Goal: Book appointment/travel/reservation

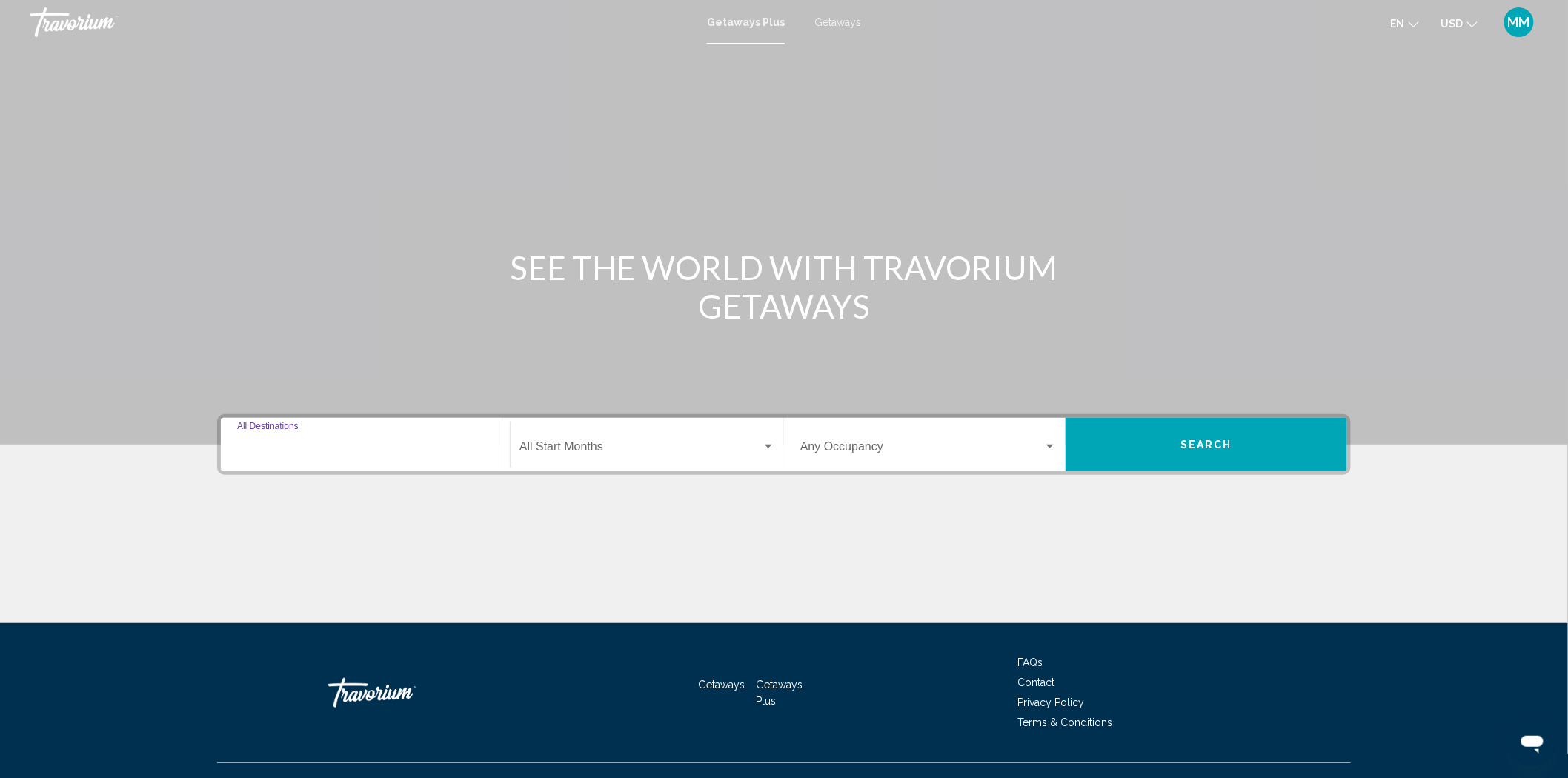
click at [393, 449] on input "Destination All Destinations" at bounding box center [365, 450] width 257 height 14
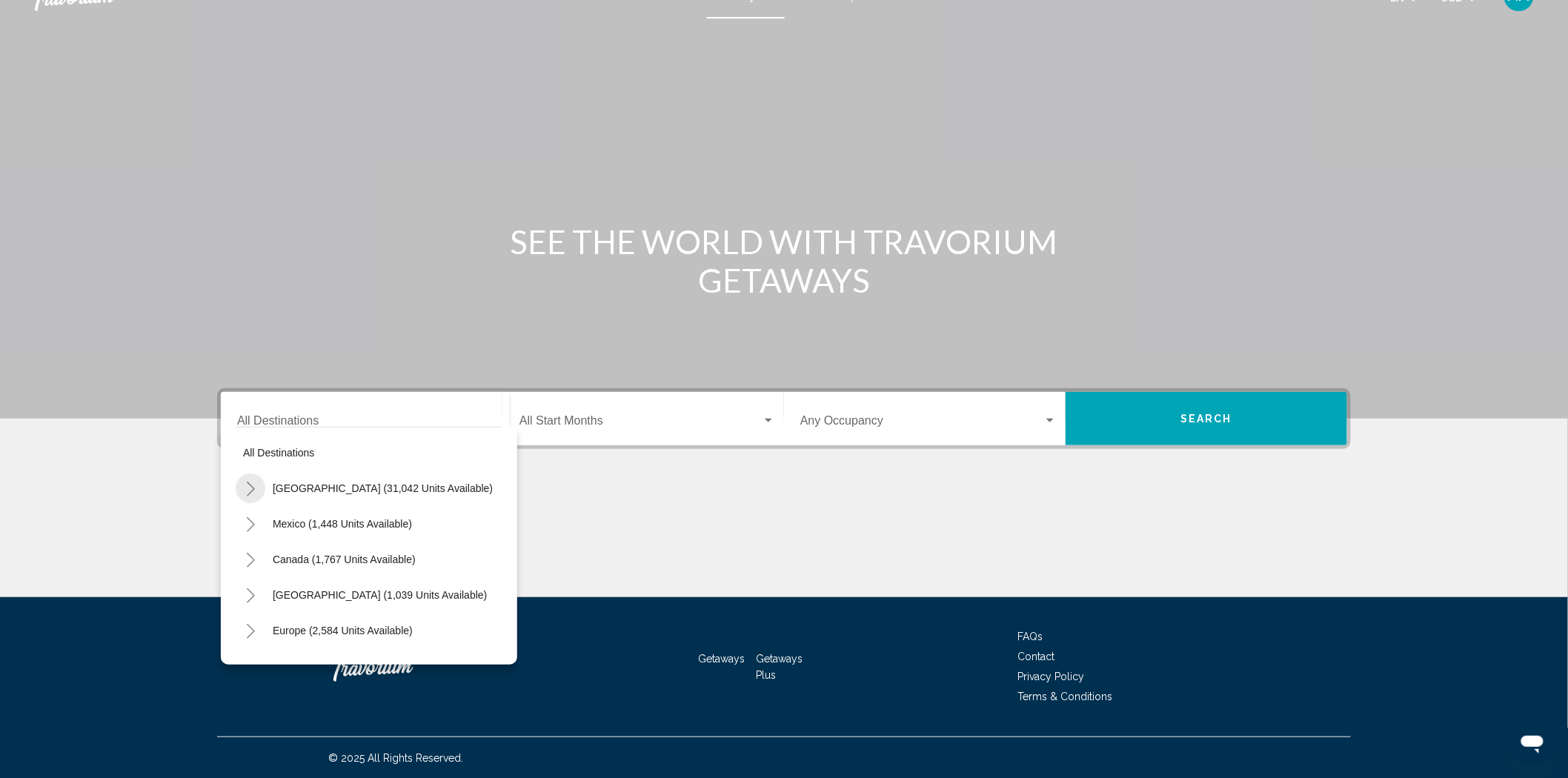
click at [250, 491] on icon "Toggle United States (31,042 units available)" at bounding box center [251, 489] width 11 height 15
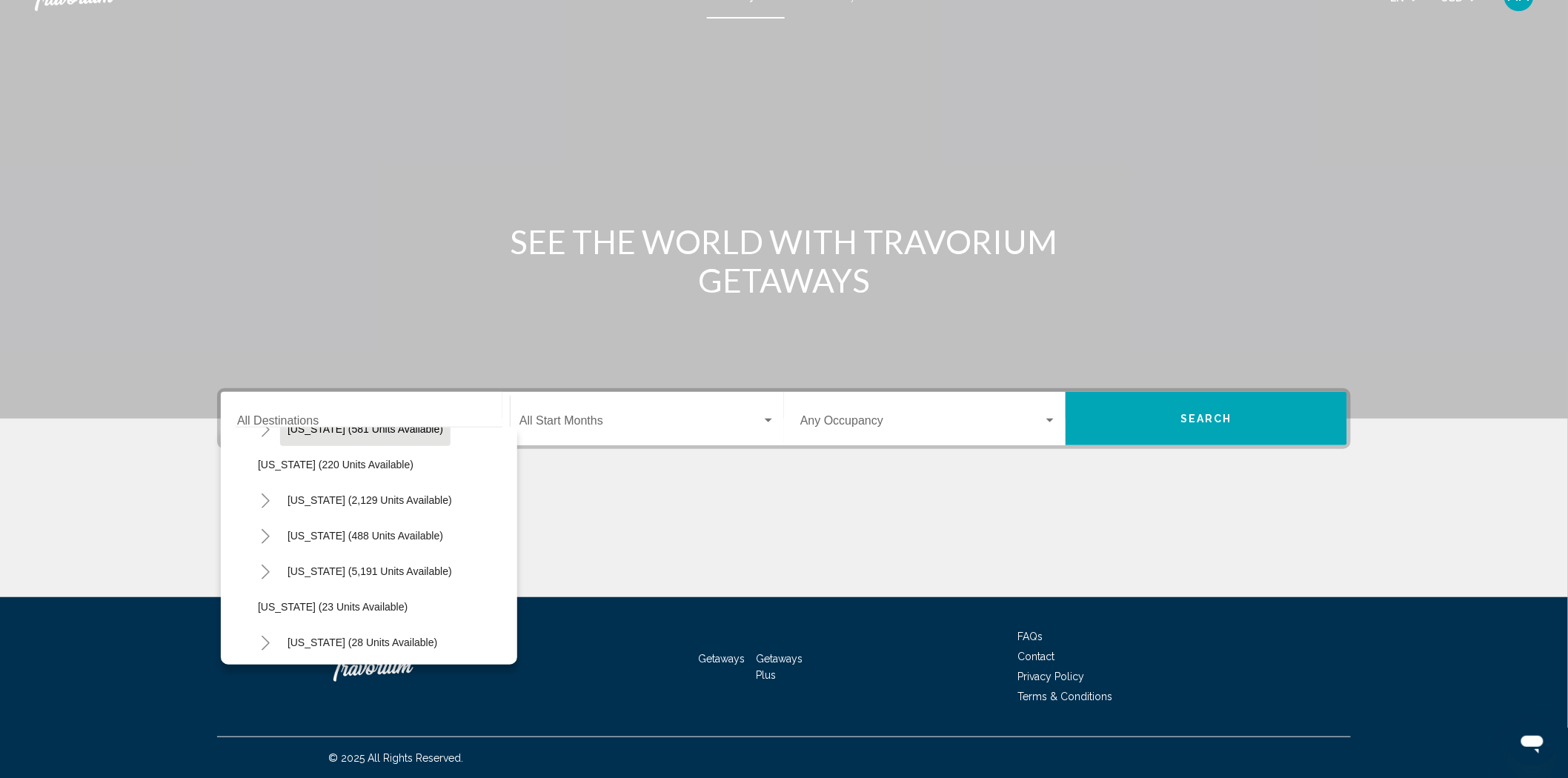
scroll to position [165, 0]
click at [264, 502] on icon "Toggle Florida (5,191 units available)" at bounding box center [265, 502] width 11 height 15
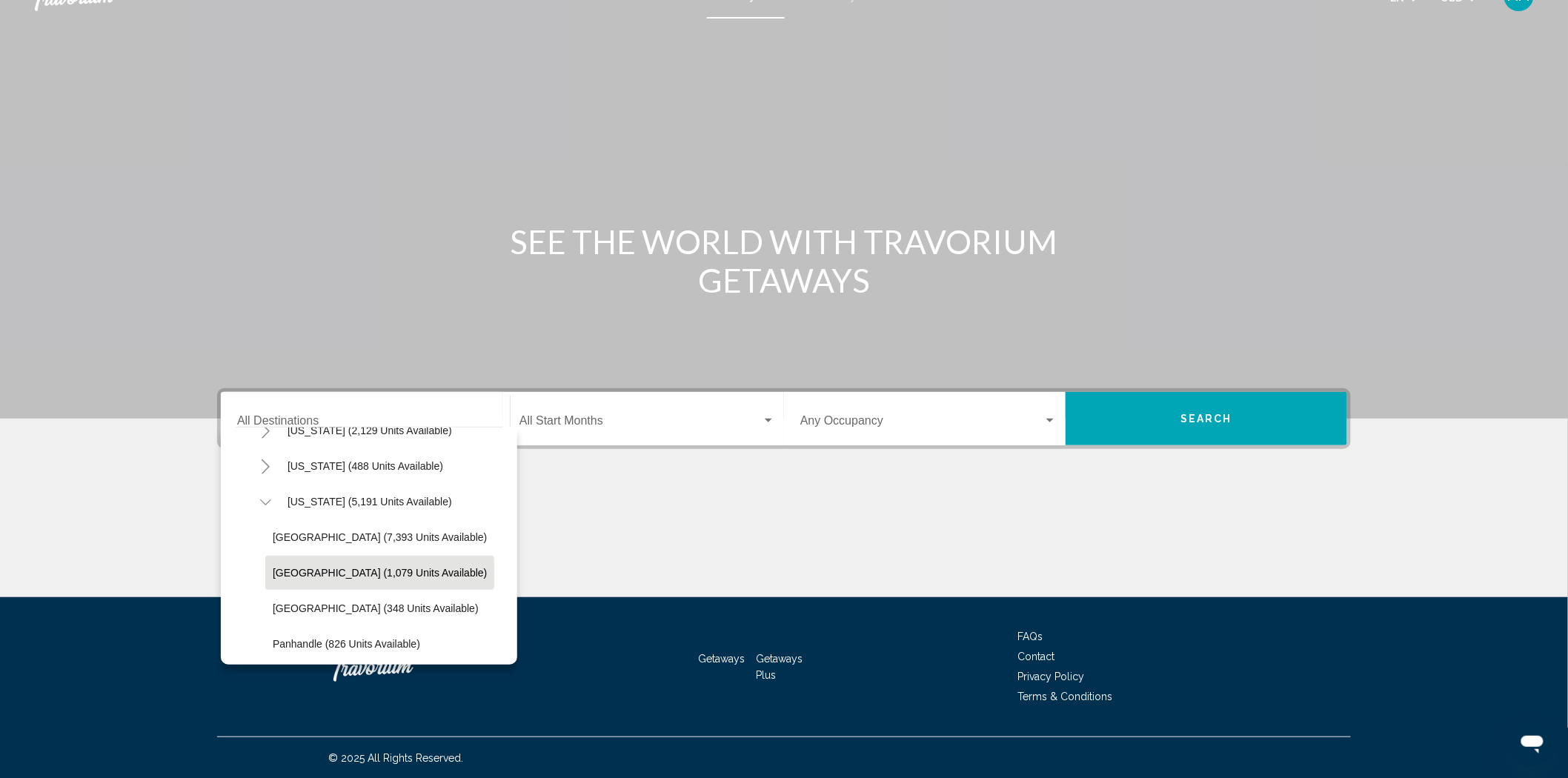
click at [378, 499] on span "[US_STATE] (5,191 units available)" at bounding box center [369, 502] width 165 height 12
type input "**********"
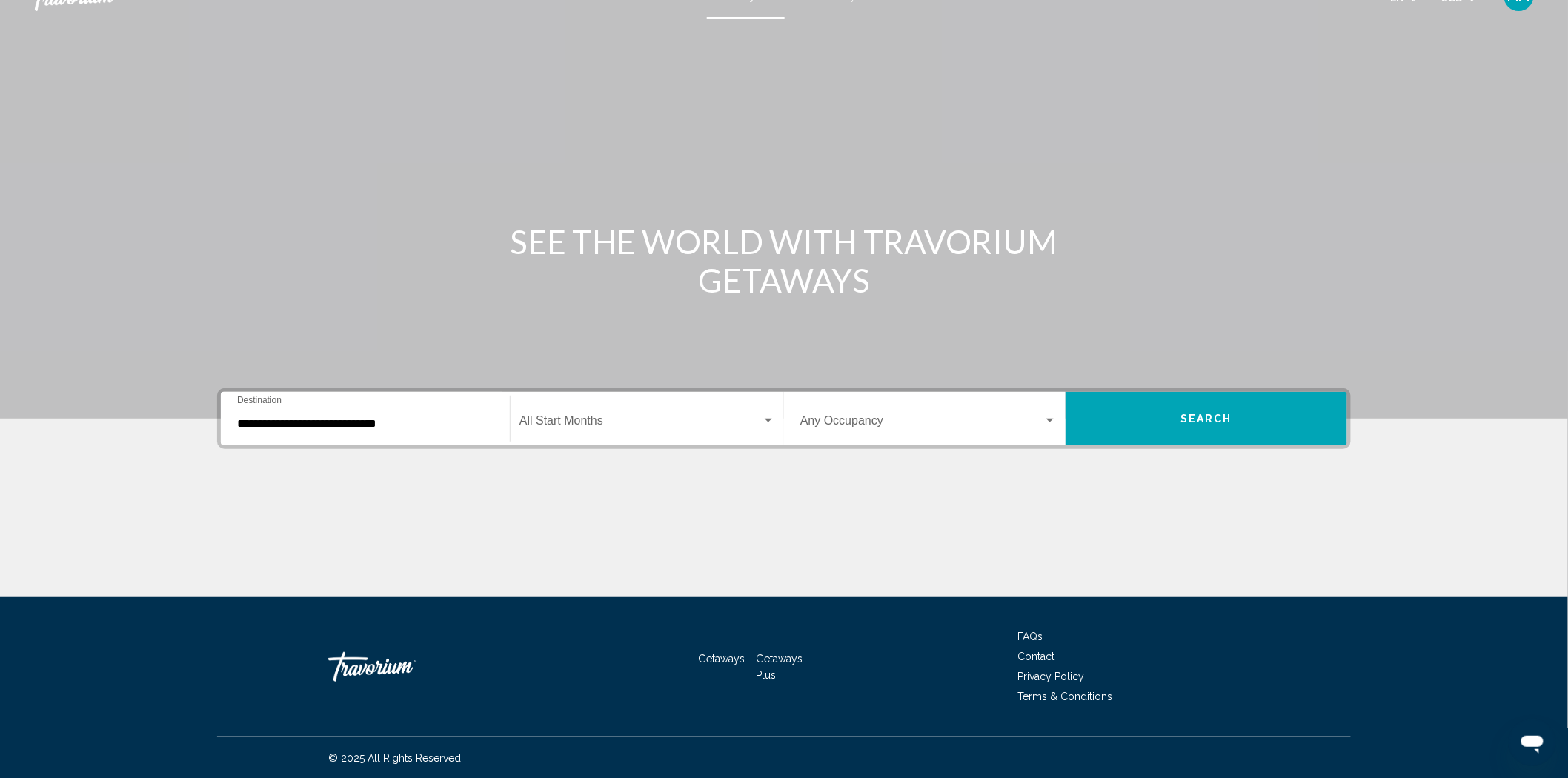
click at [618, 408] on div "Start Month All Start Months" at bounding box center [648, 419] width 256 height 47
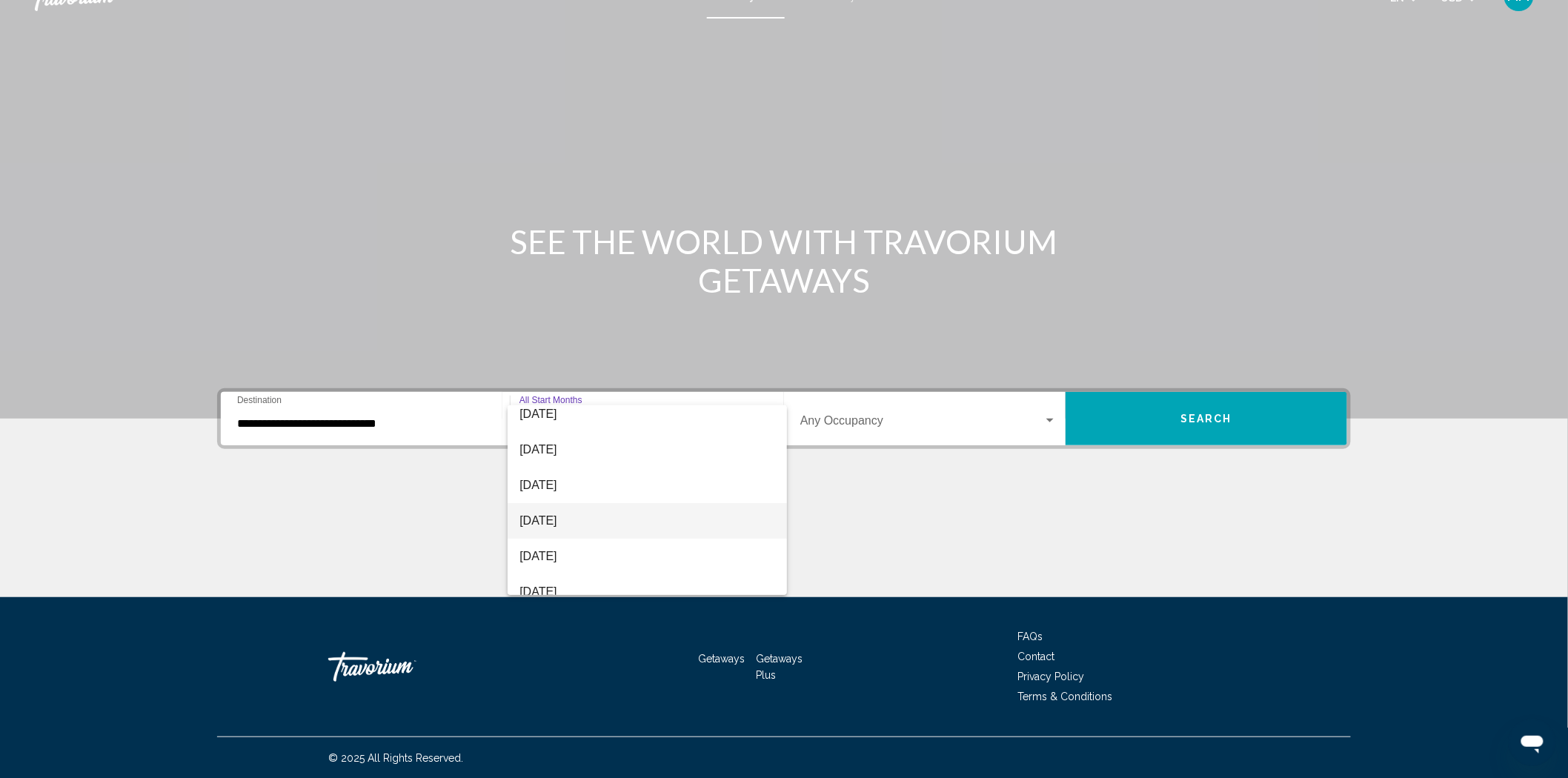
scroll to position [82, 0]
click at [602, 482] on span "[DATE]" at bounding box center [648, 483] width 256 height 36
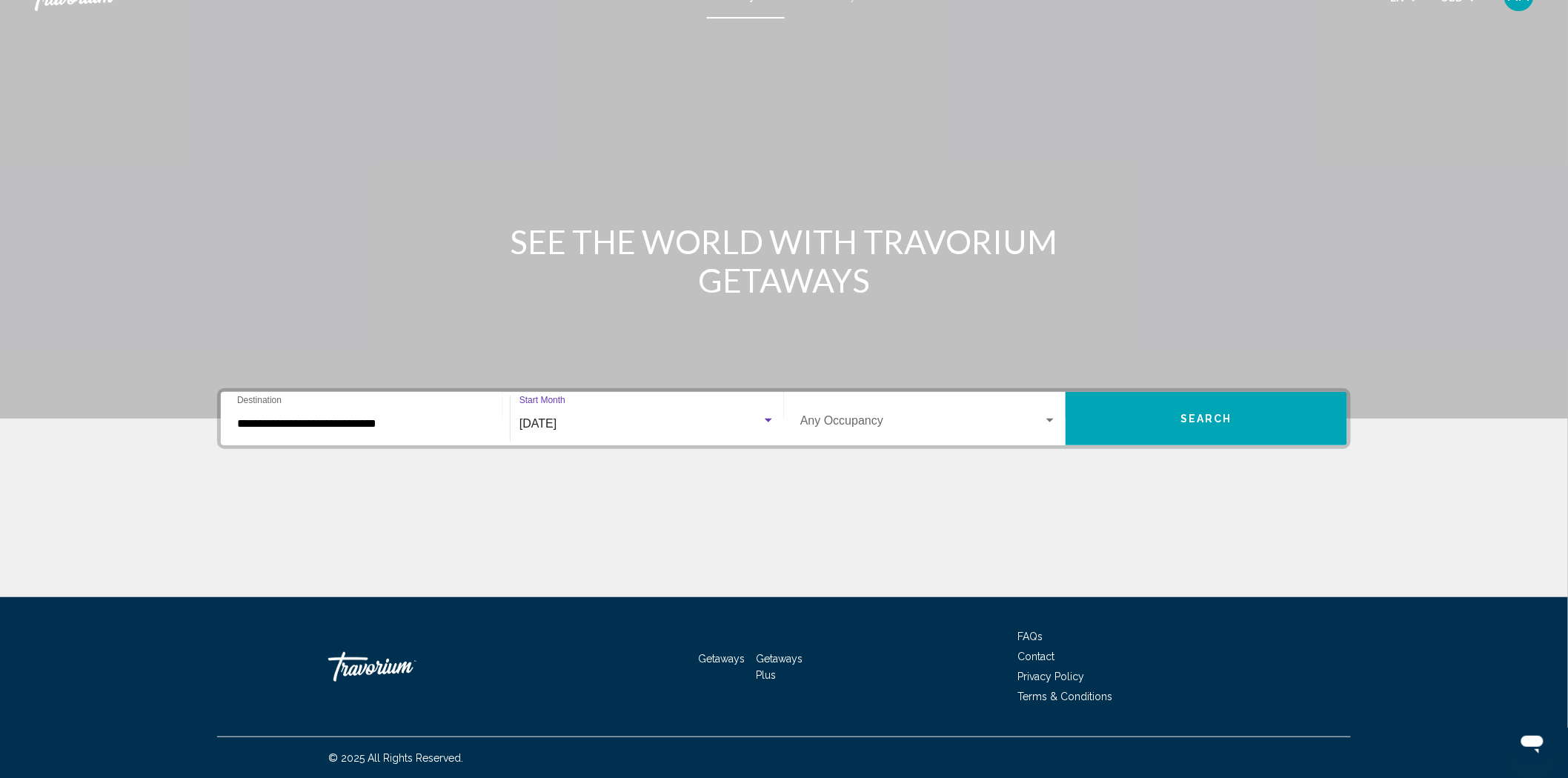
click at [1228, 421] on span "Search" at bounding box center [1206, 420] width 52 height 12
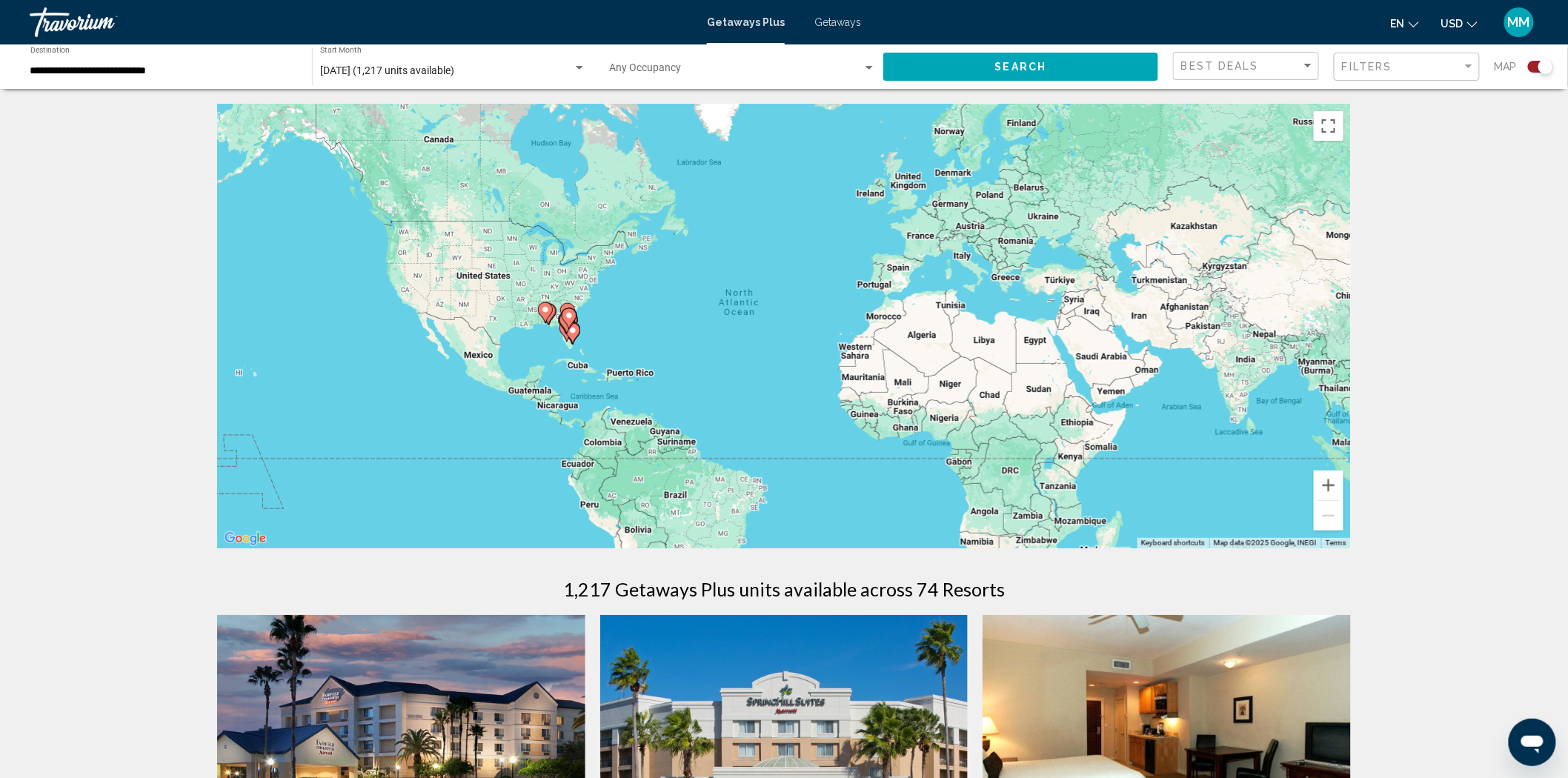
click at [1061, 61] on button "Search" at bounding box center [1020, 67] width 275 height 27
click at [1408, 65] on div "Filters" at bounding box center [1402, 67] width 120 height 12
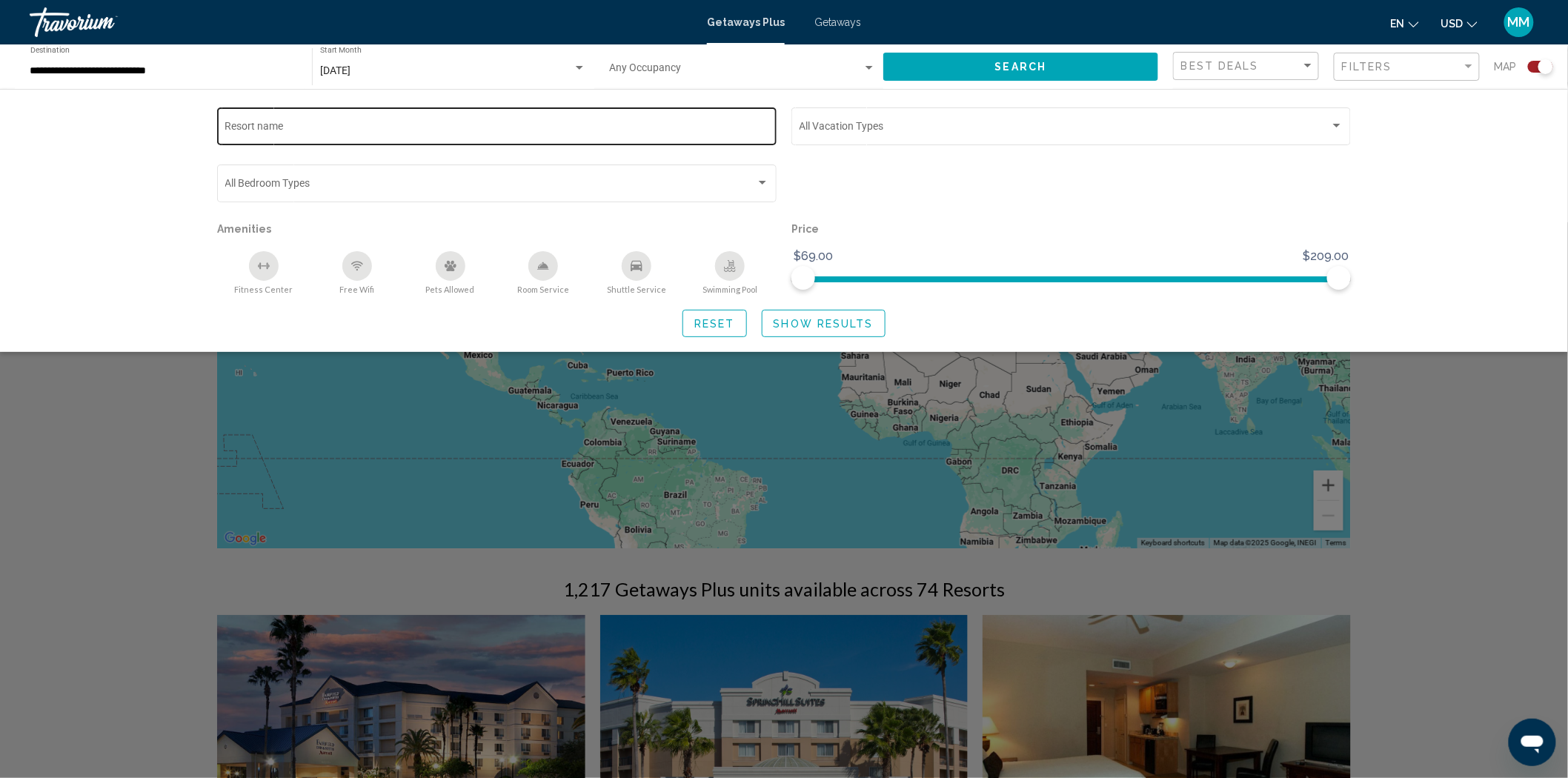
click at [375, 121] on div "Resort name" at bounding box center [497, 125] width 544 height 41
type input "******"
click at [832, 305] on div "****** Resort name Vacation Types All Vacation Types Bedroom Types All Bedroom …" at bounding box center [784, 220] width 1193 height 233
click at [832, 310] on button "Show Results" at bounding box center [823, 323] width 124 height 27
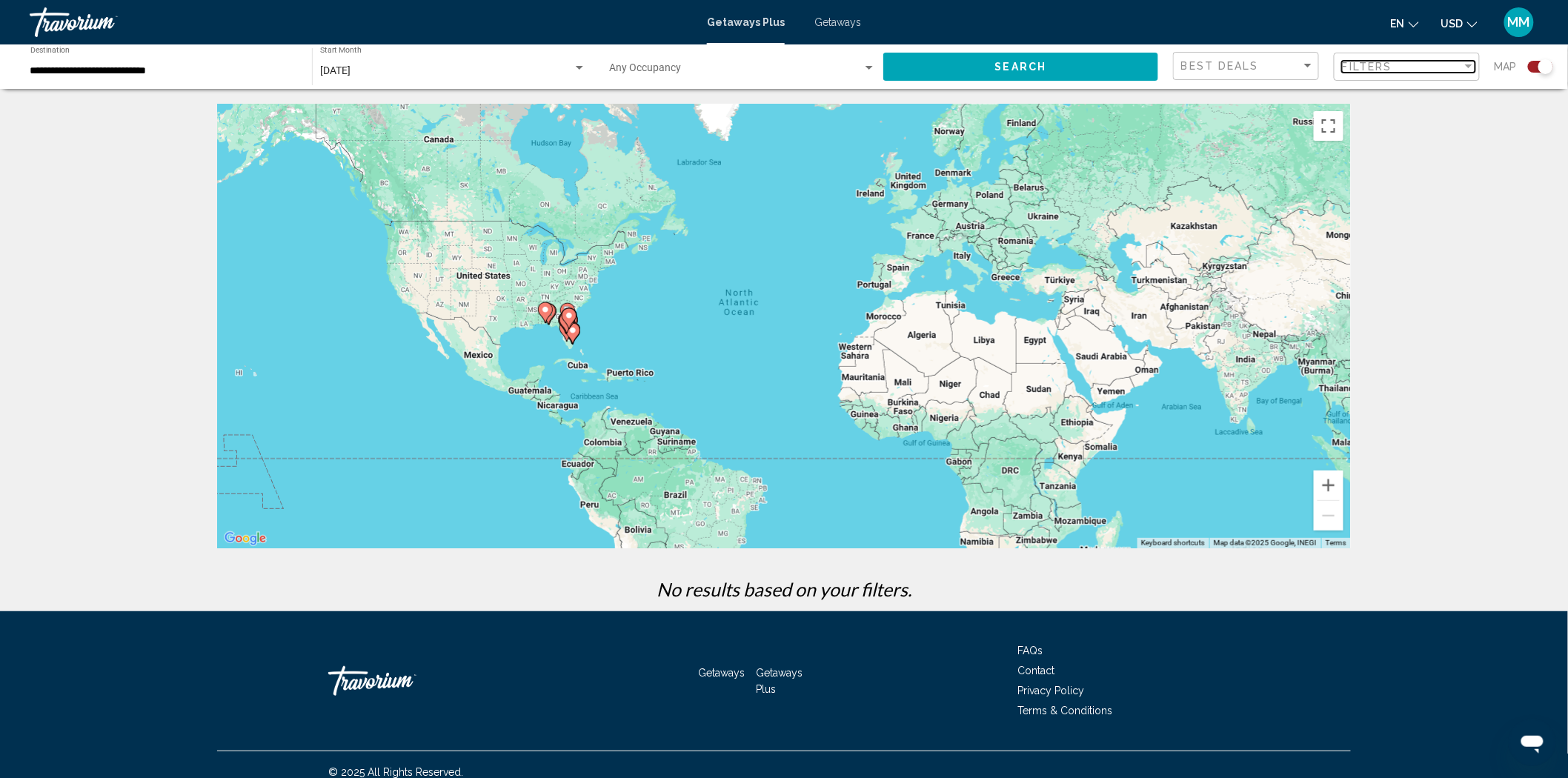
click at [1397, 67] on div "Filters" at bounding box center [1402, 67] width 120 height 12
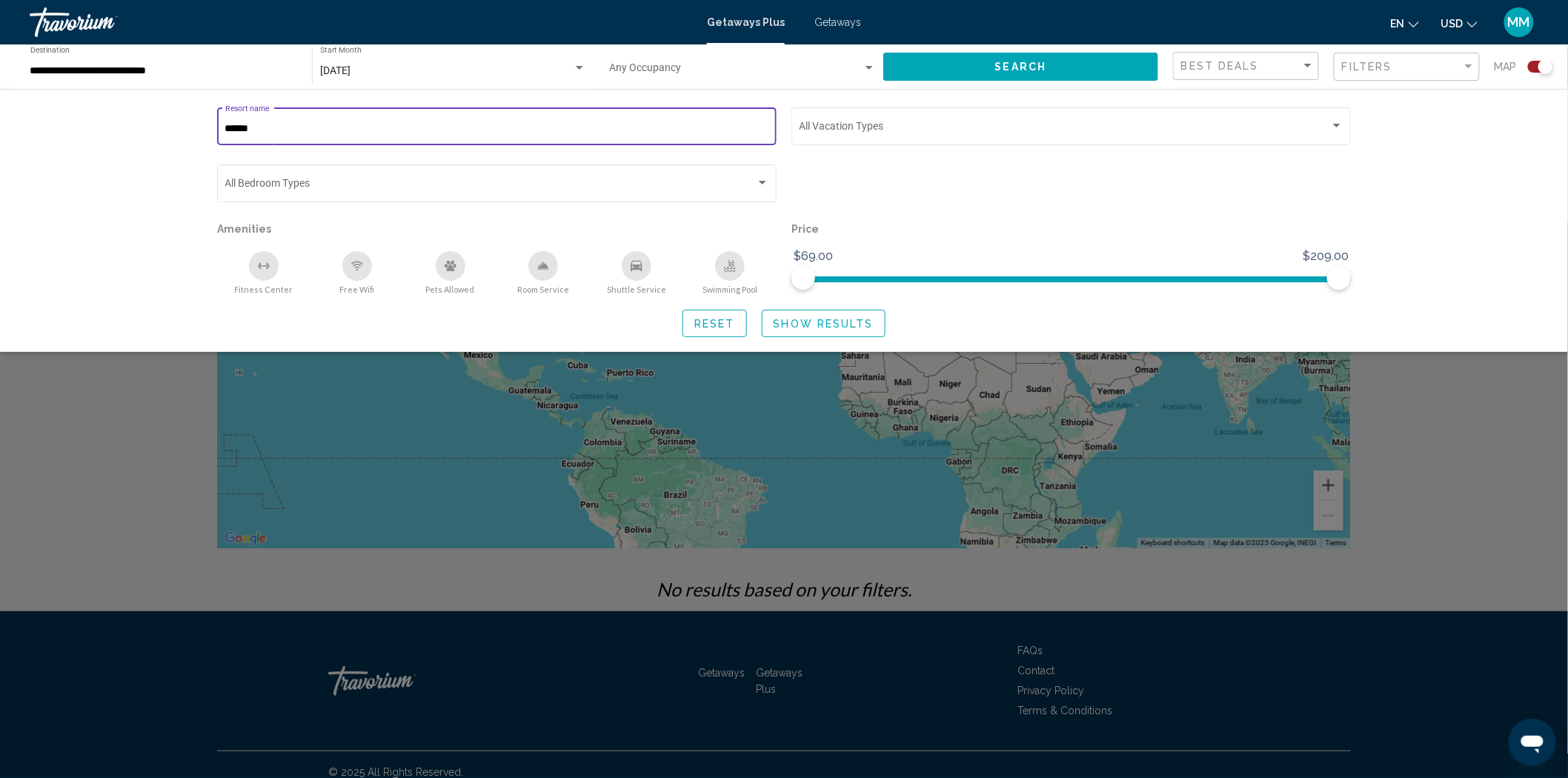
drag, startPoint x: 264, startPoint y: 129, endPoint x: 220, endPoint y: 136, distance: 44.6
click at [220, 136] on div "****** Resort name" at bounding box center [497, 125] width 560 height 41
click at [697, 322] on span "Reset" at bounding box center [715, 324] width 41 height 12
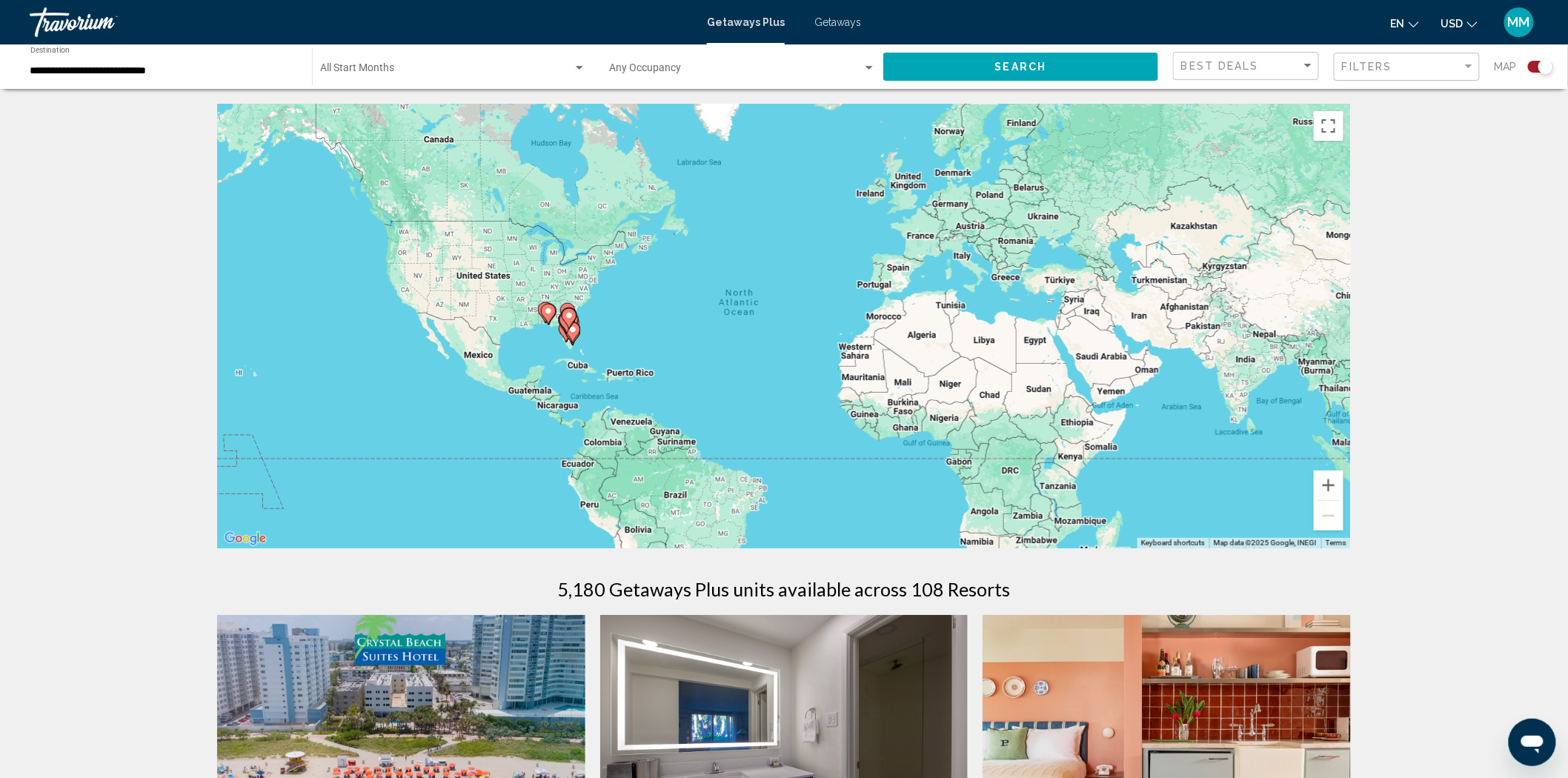
click at [558, 342] on div "To activate drag with keyboard, press Alt + Enter. Once in keyboard drag state,…" at bounding box center [784, 326] width 1134 height 444
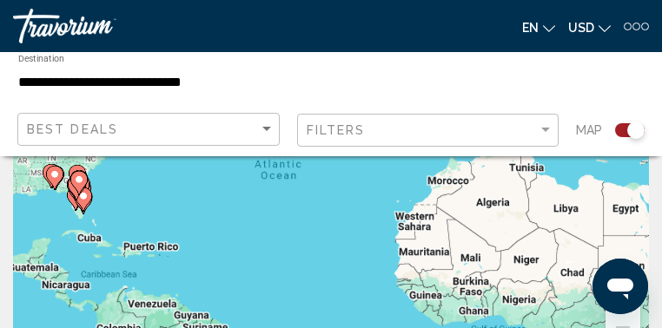
scroll to position [174, 0]
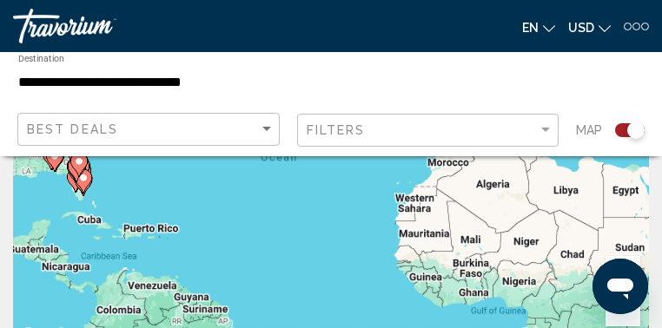
click at [68, 180] on gmp-advanced-marker "Main content" at bounding box center [76, 170] width 17 height 26
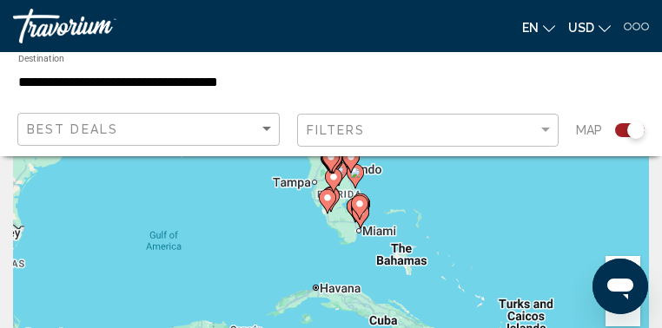
click at [334, 204] on gmp-advanced-marker "Main content" at bounding box center [327, 201] width 17 height 26
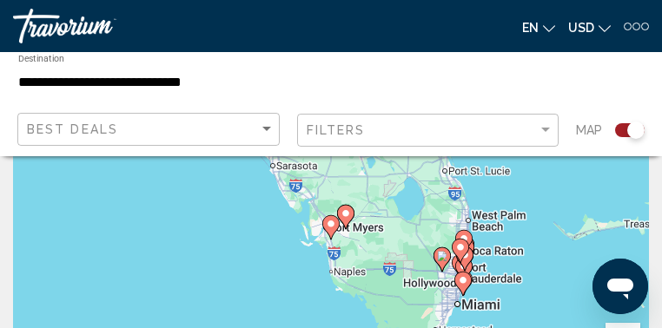
scroll to position [104, 0]
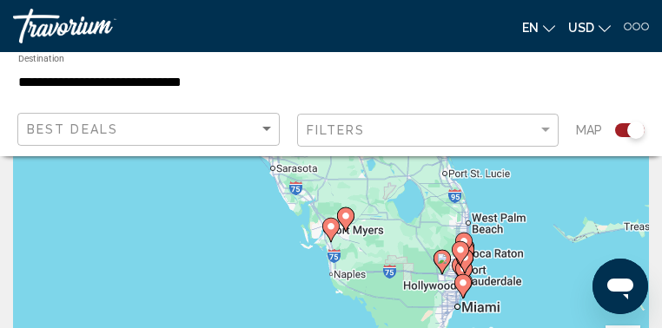
click at [333, 230] on image "Main content" at bounding box center [331, 226] width 10 height 10
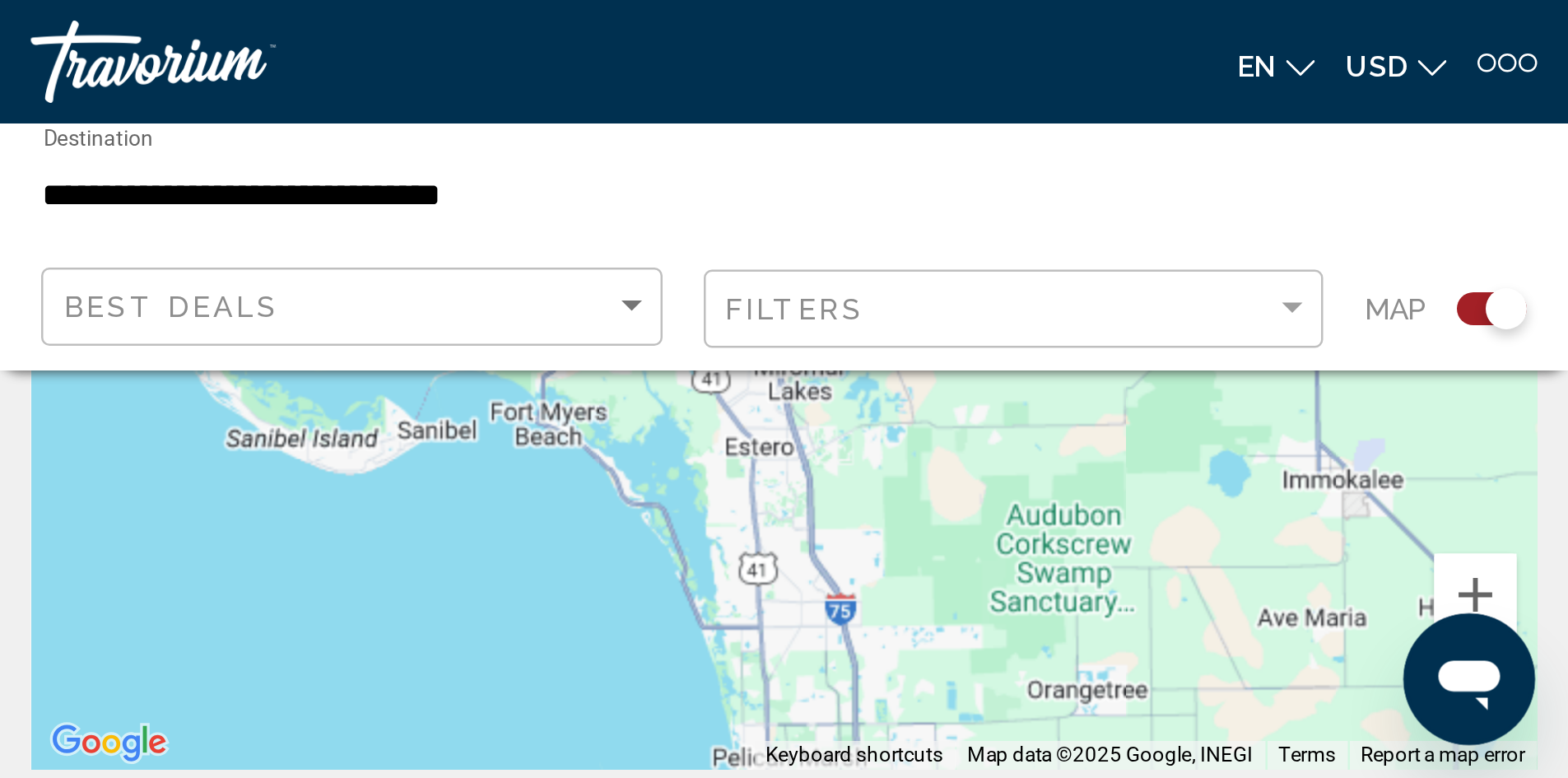
scroll to position [197, 0]
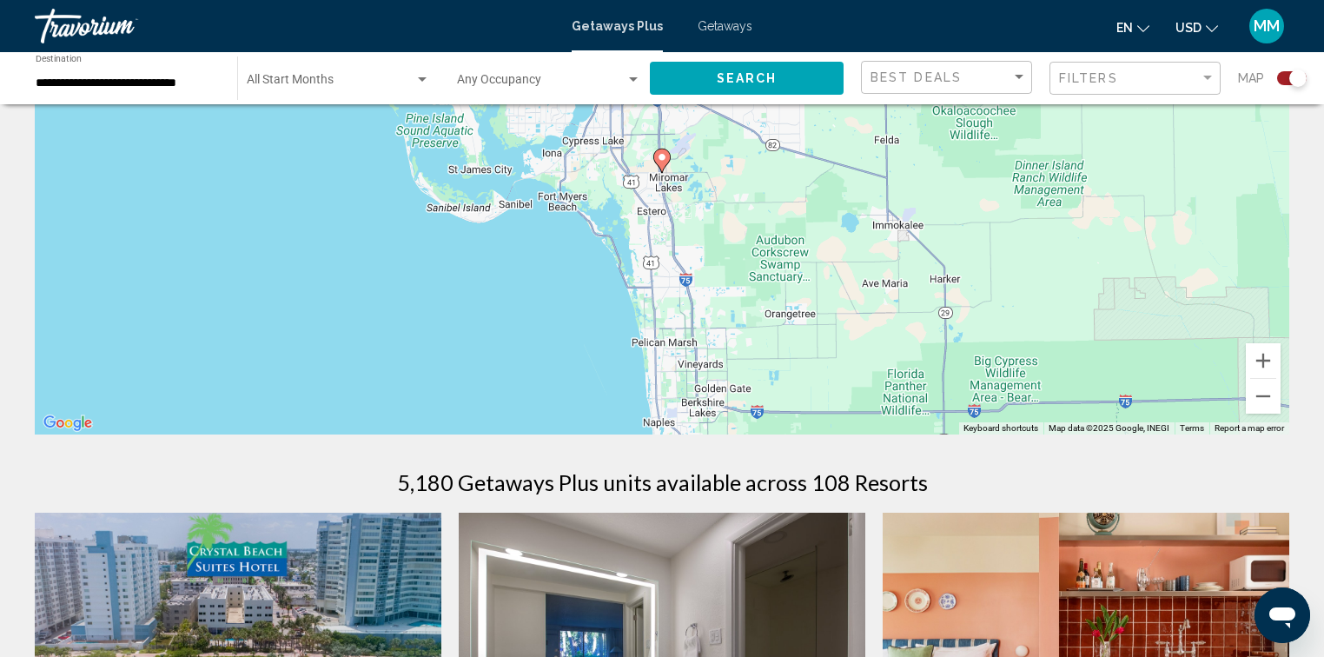
click at [757, 297] on div "To navigate, press the arrow keys. To activate drag with keyboard, press Alt + …" at bounding box center [662, 173] width 1254 height 521
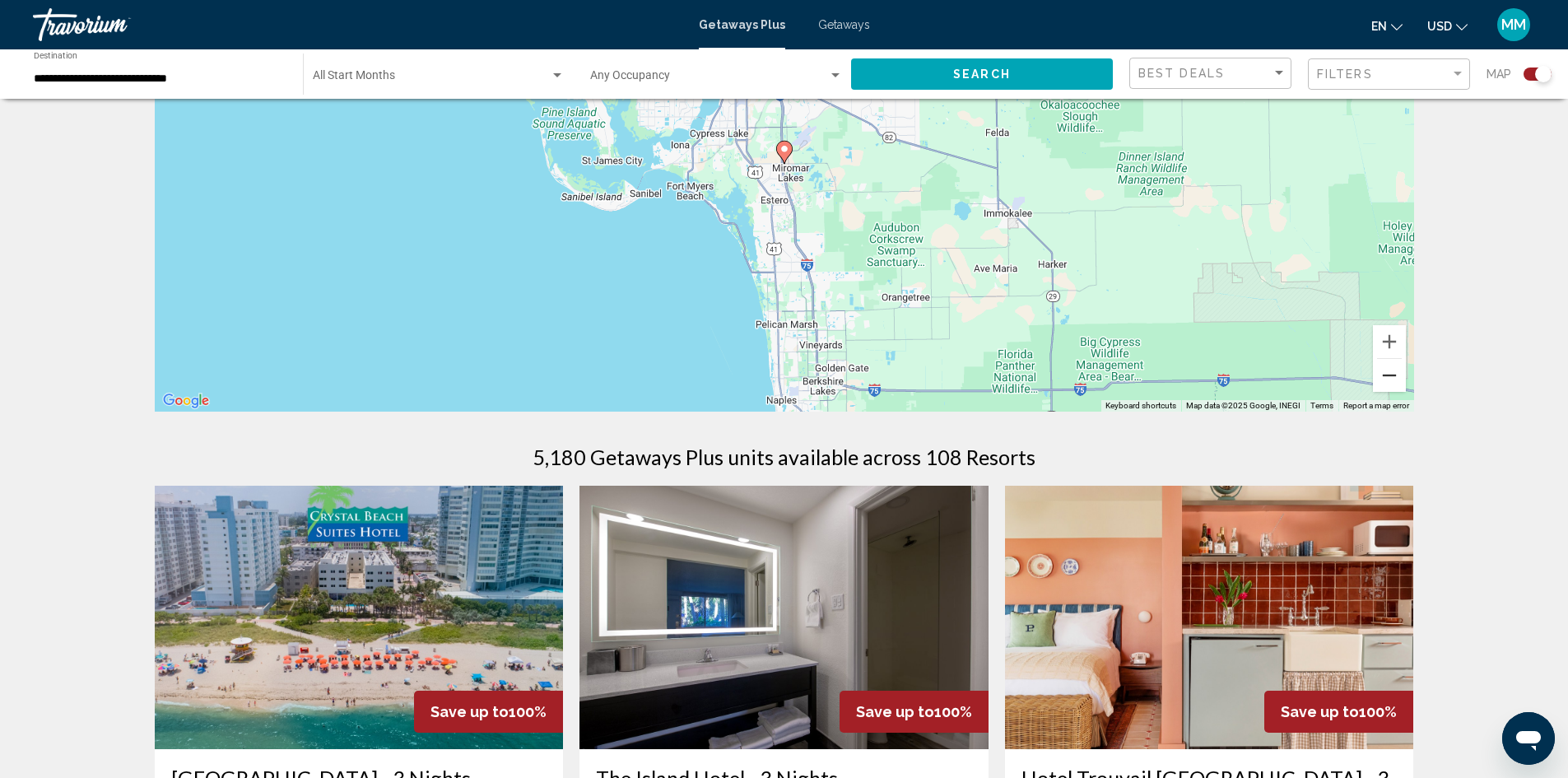
click at [1387, 377] on button "Zoom out" at bounding box center [1389, 375] width 33 height 33
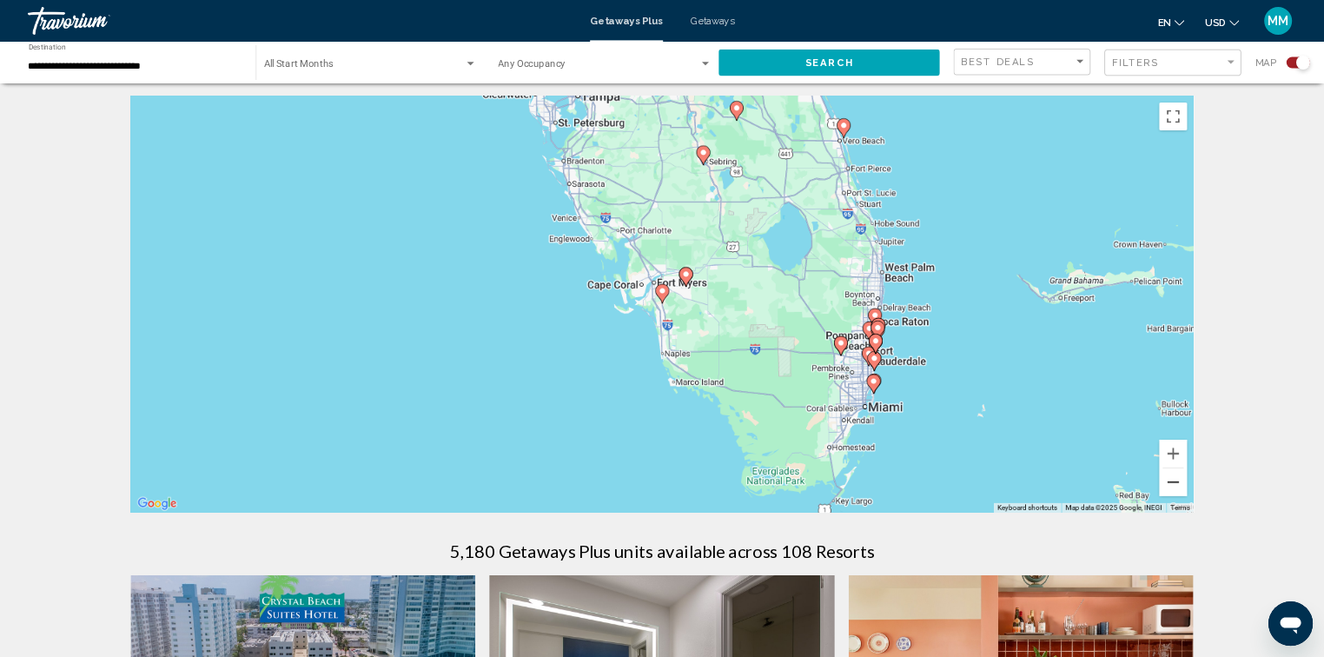
scroll to position [0, 0]
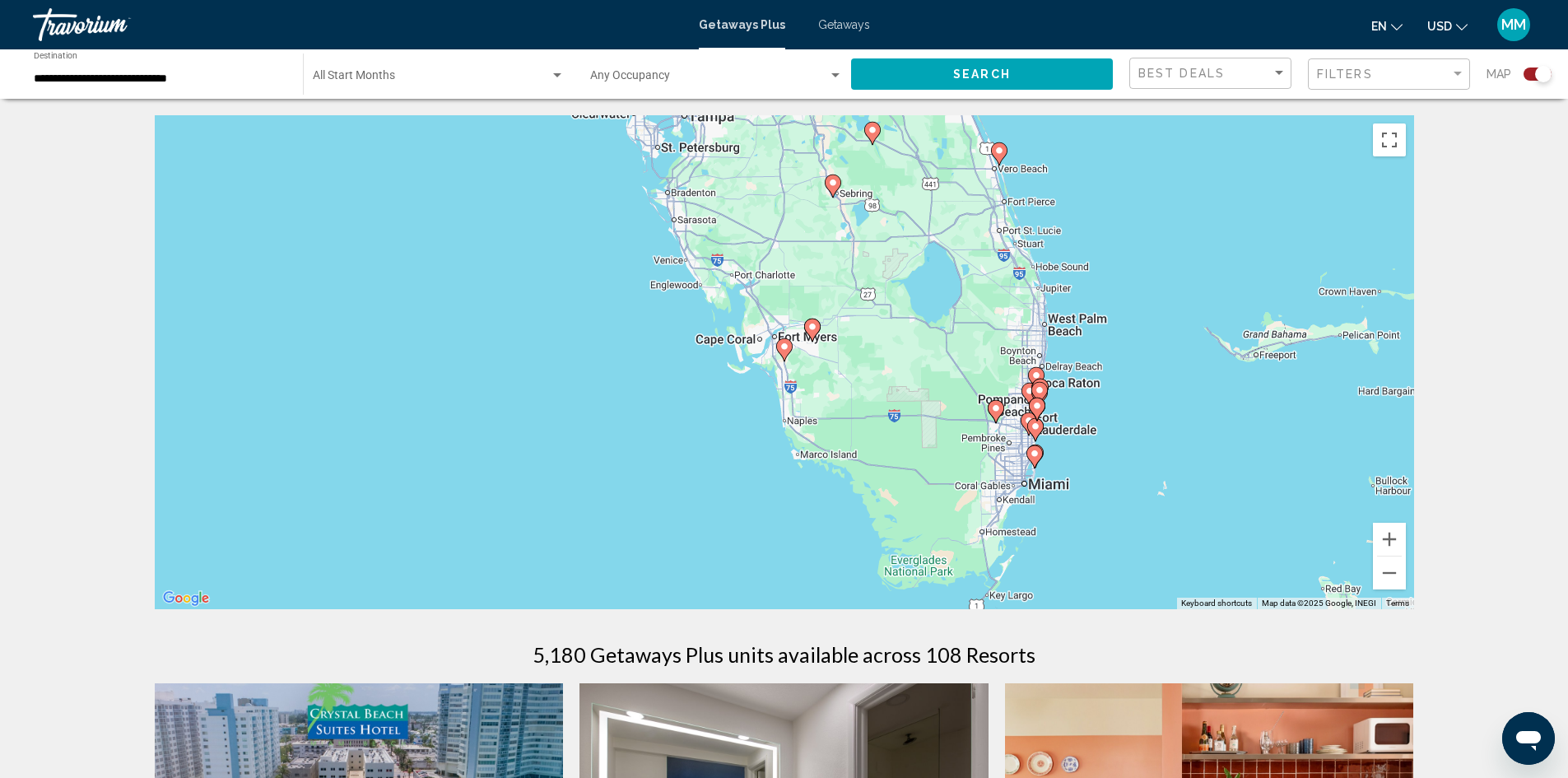
click at [1037, 386] on icon "Main content" at bounding box center [1038, 393] width 15 height 22
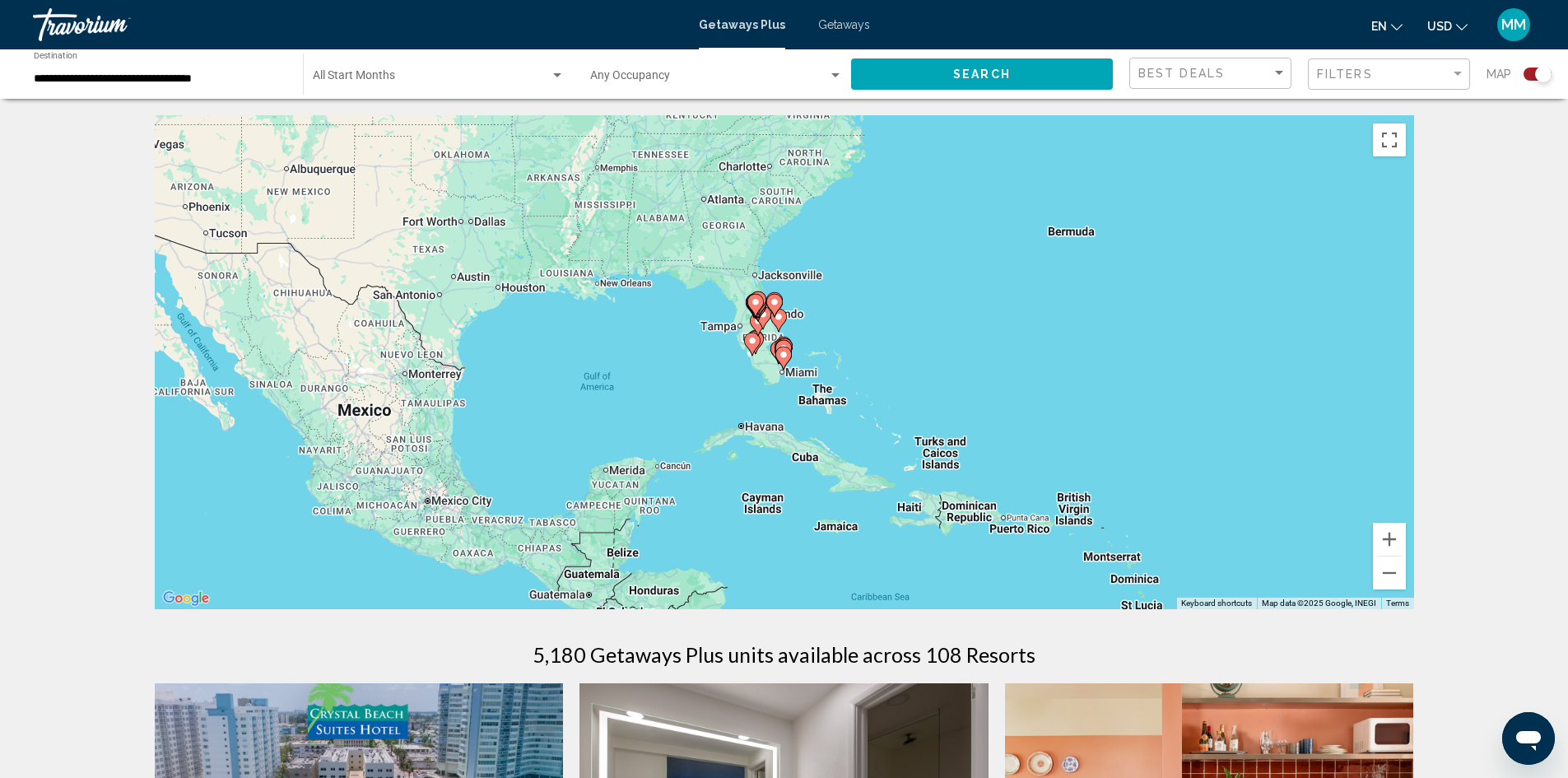
click at [786, 343] on icon "Main content" at bounding box center [783, 352] width 15 height 22
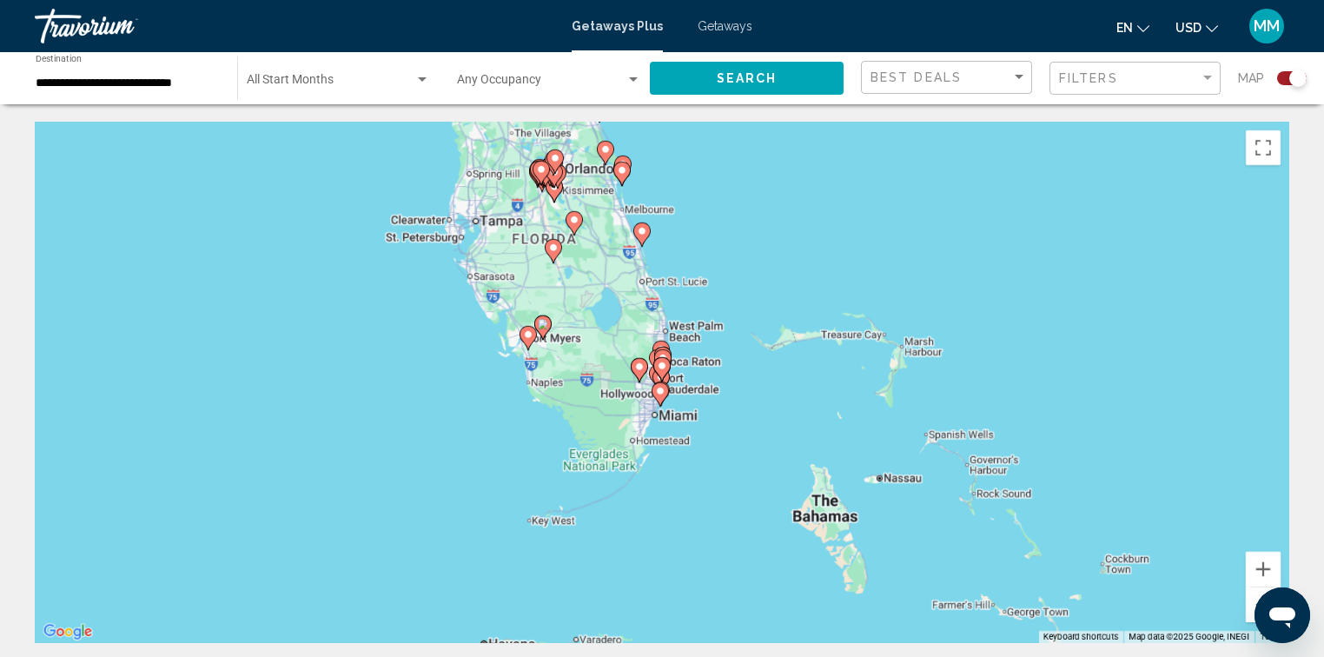
click at [664, 354] on image "Main content" at bounding box center [663, 358] width 10 height 10
type input "**********"
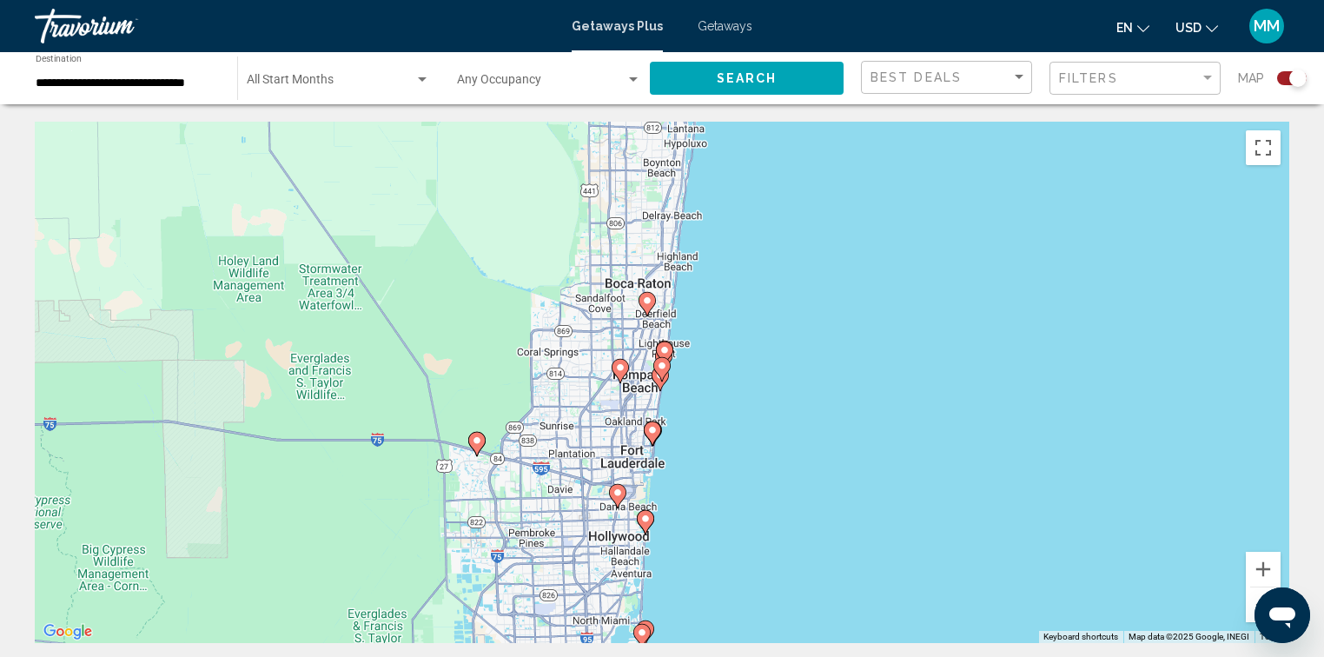
click at [651, 433] on image "Main content" at bounding box center [652, 430] width 10 height 10
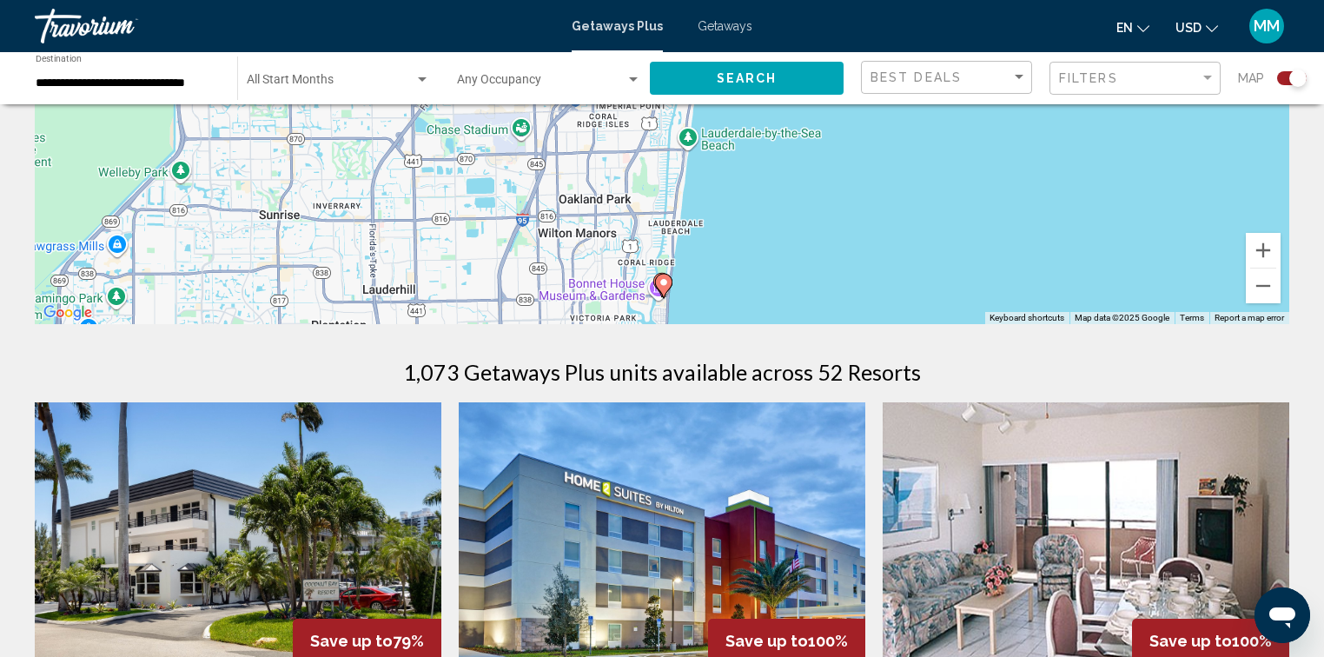
scroll to position [347, 0]
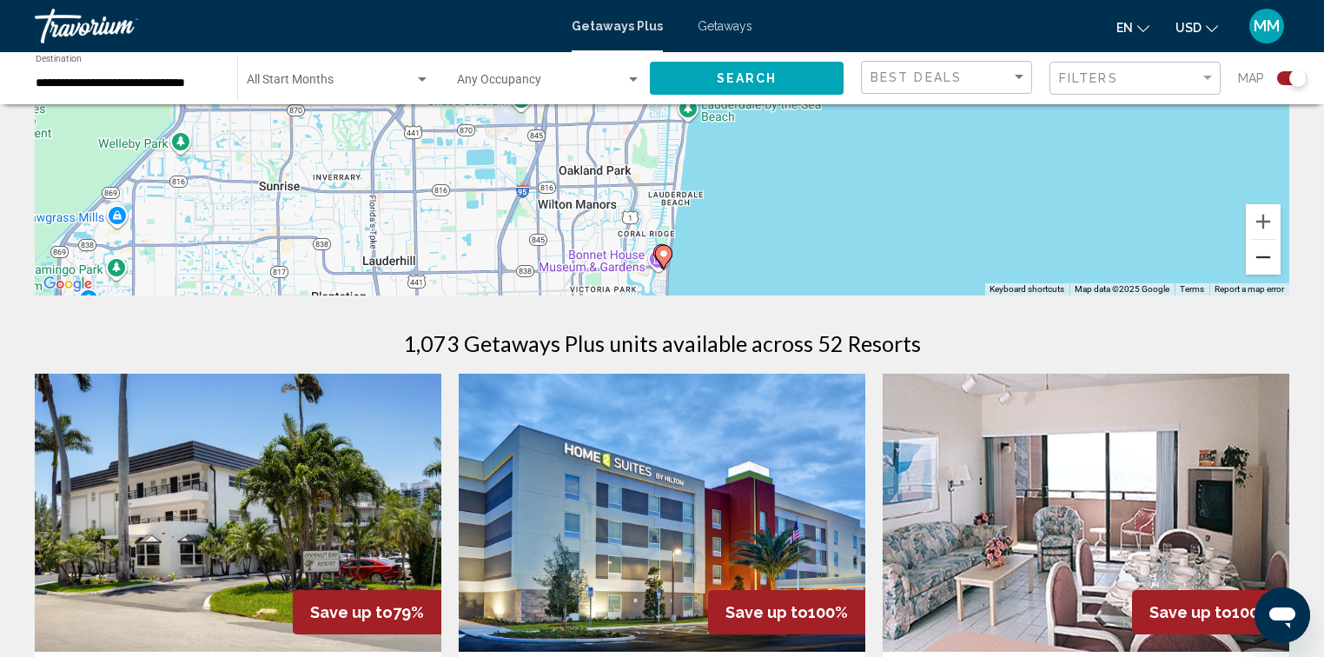
click at [1259, 257] on button "Zoom out" at bounding box center [1263, 257] width 35 height 35
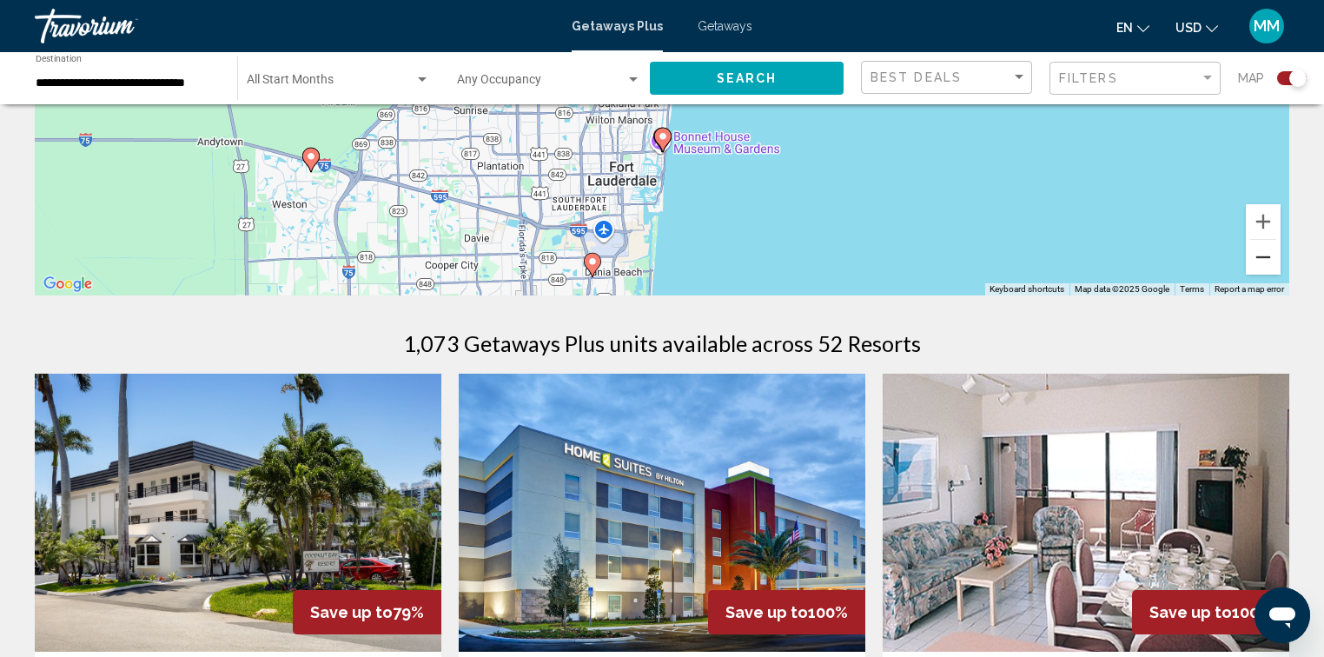
click at [1269, 260] on button "Zoom out" at bounding box center [1263, 257] width 35 height 35
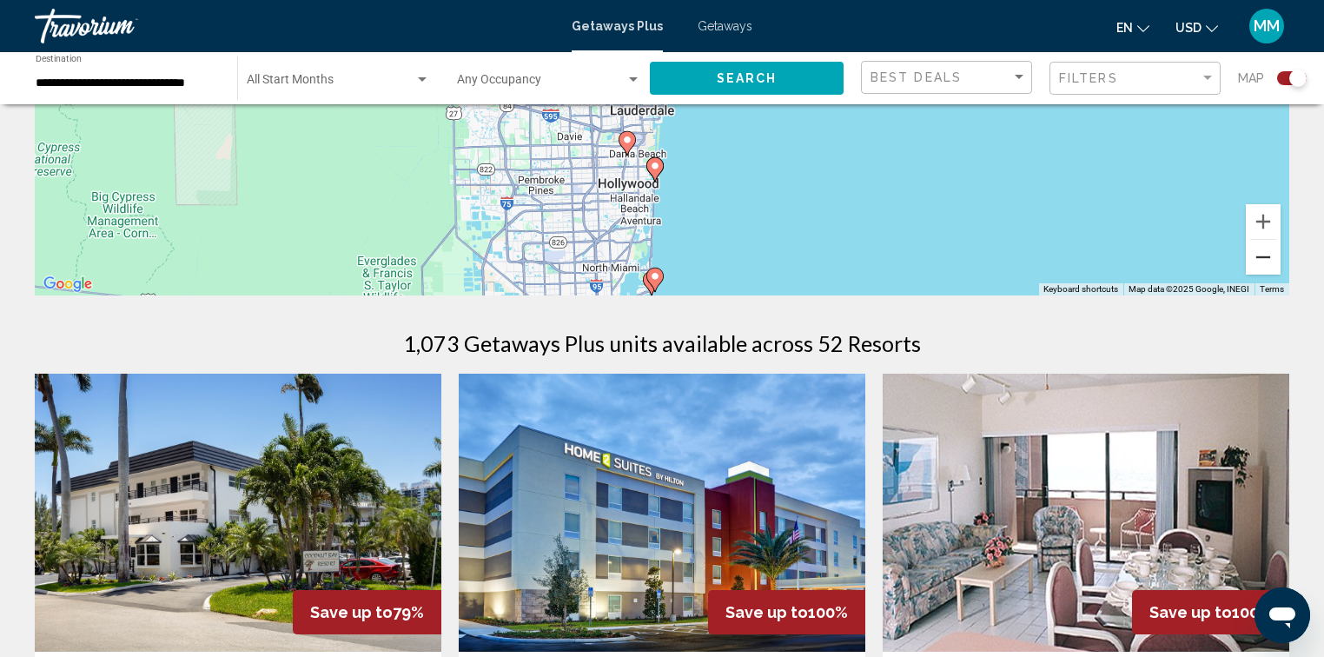
click at [1259, 254] on button "Zoom out" at bounding box center [1263, 257] width 35 height 35
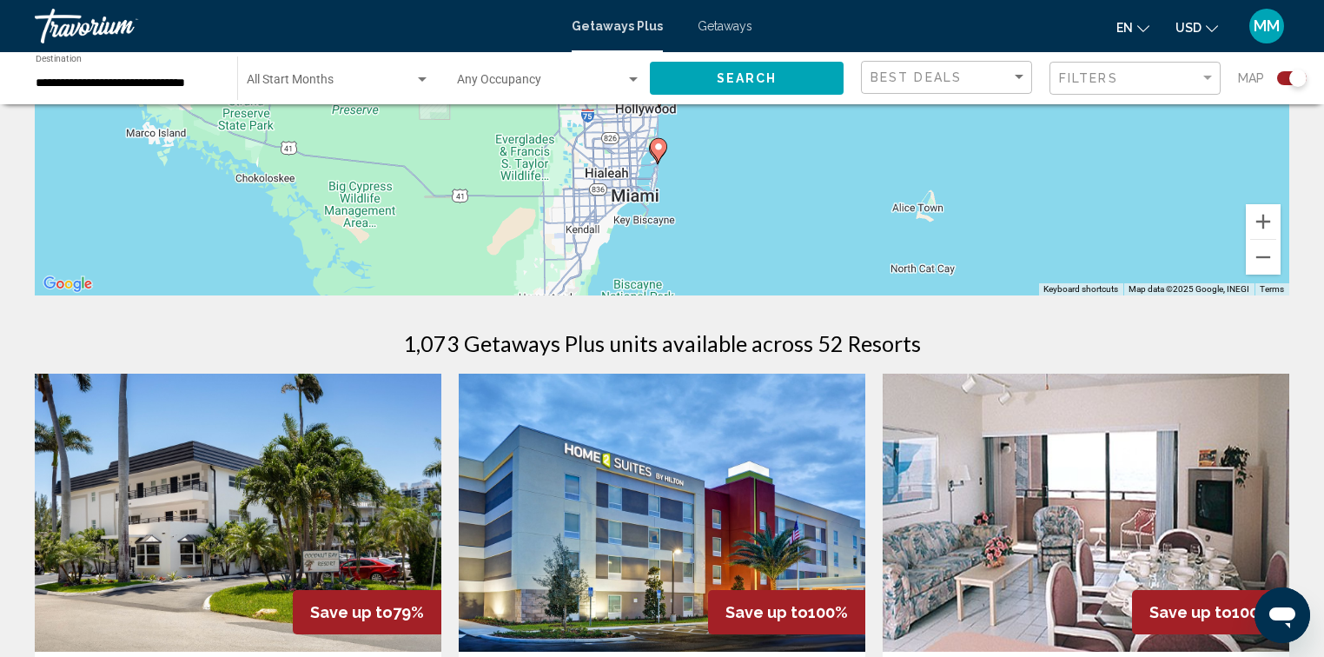
click at [658, 153] on icon "Main content" at bounding box center [659, 150] width 16 height 23
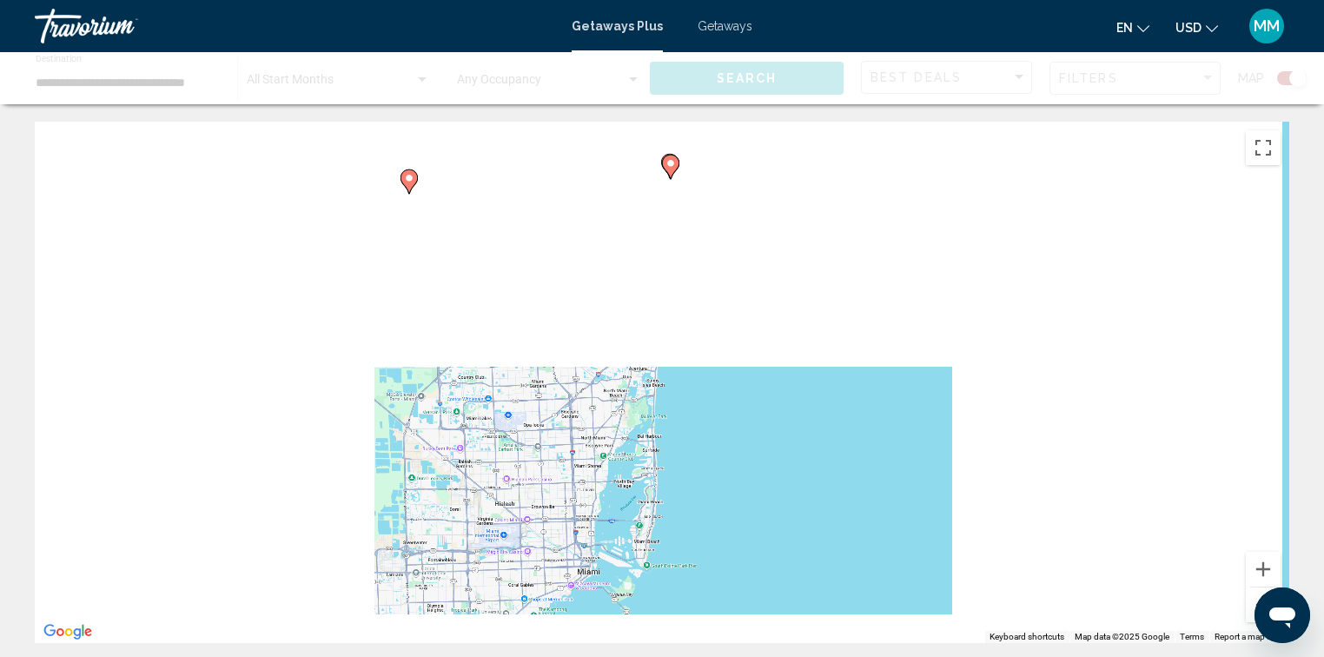
scroll to position [0, 0]
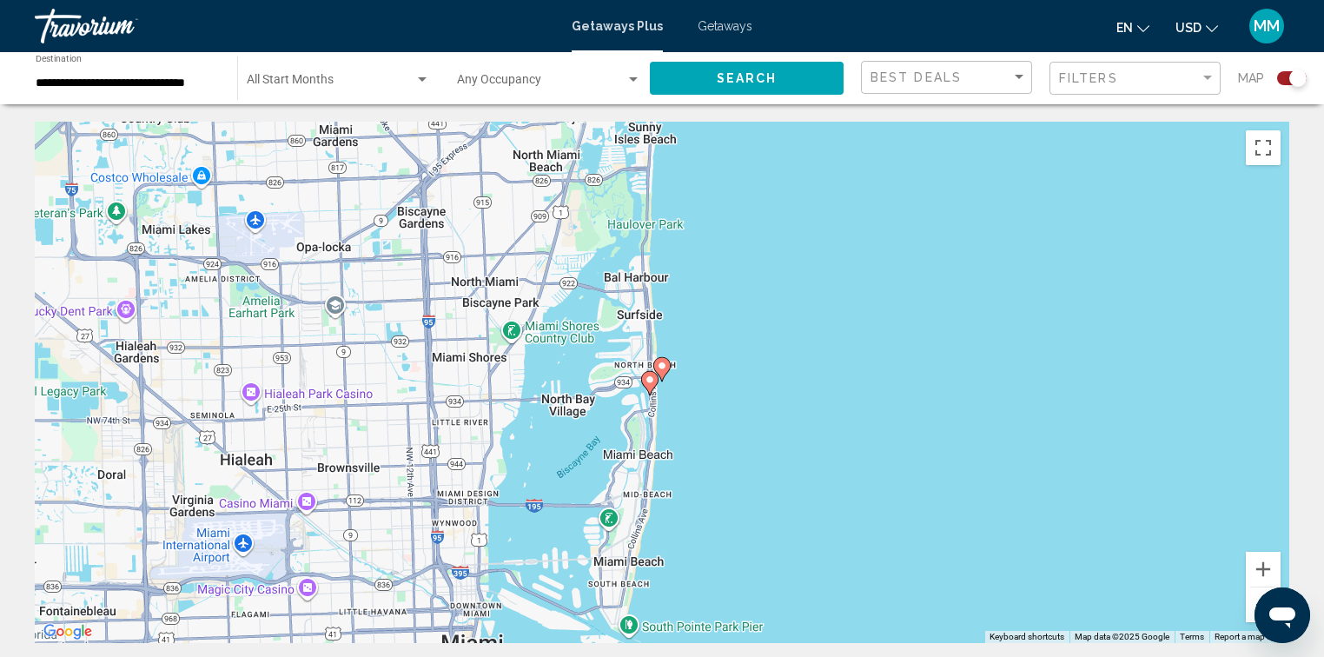
click at [662, 374] on icon "Main content" at bounding box center [662, 369] width 16 height 23
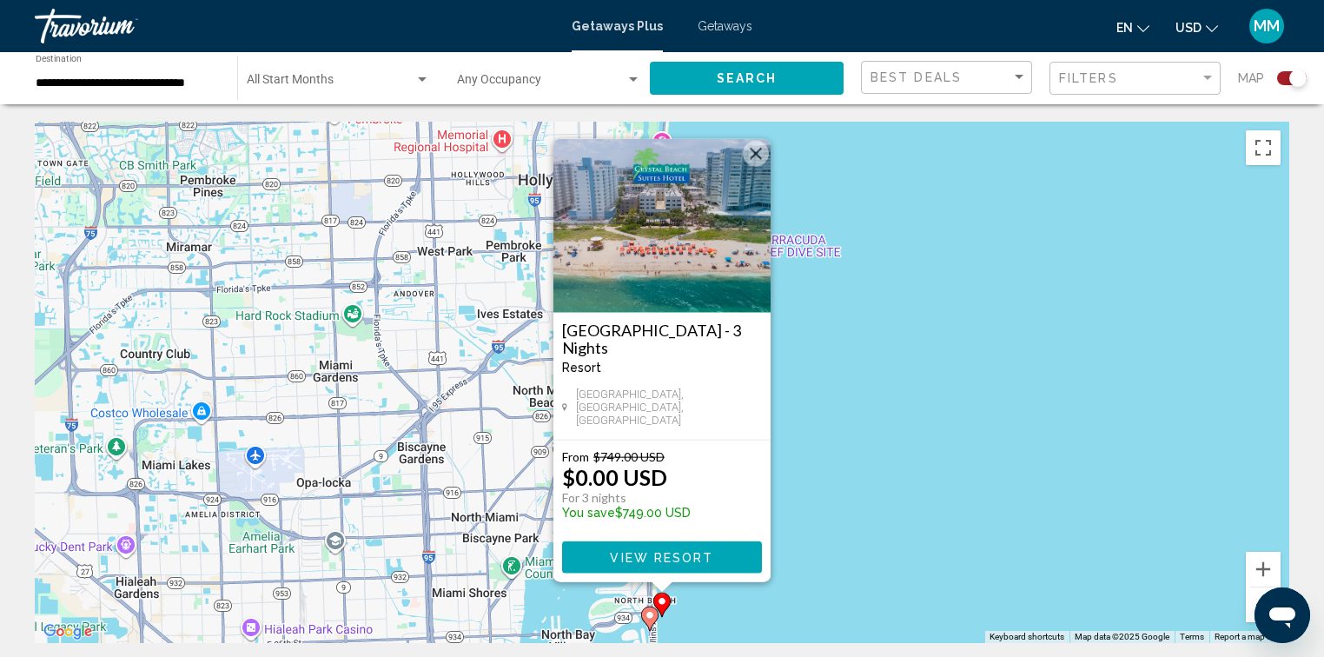
click at [651, 616] on image "Main content" at bounding box center [650, 615] width 10 height 10
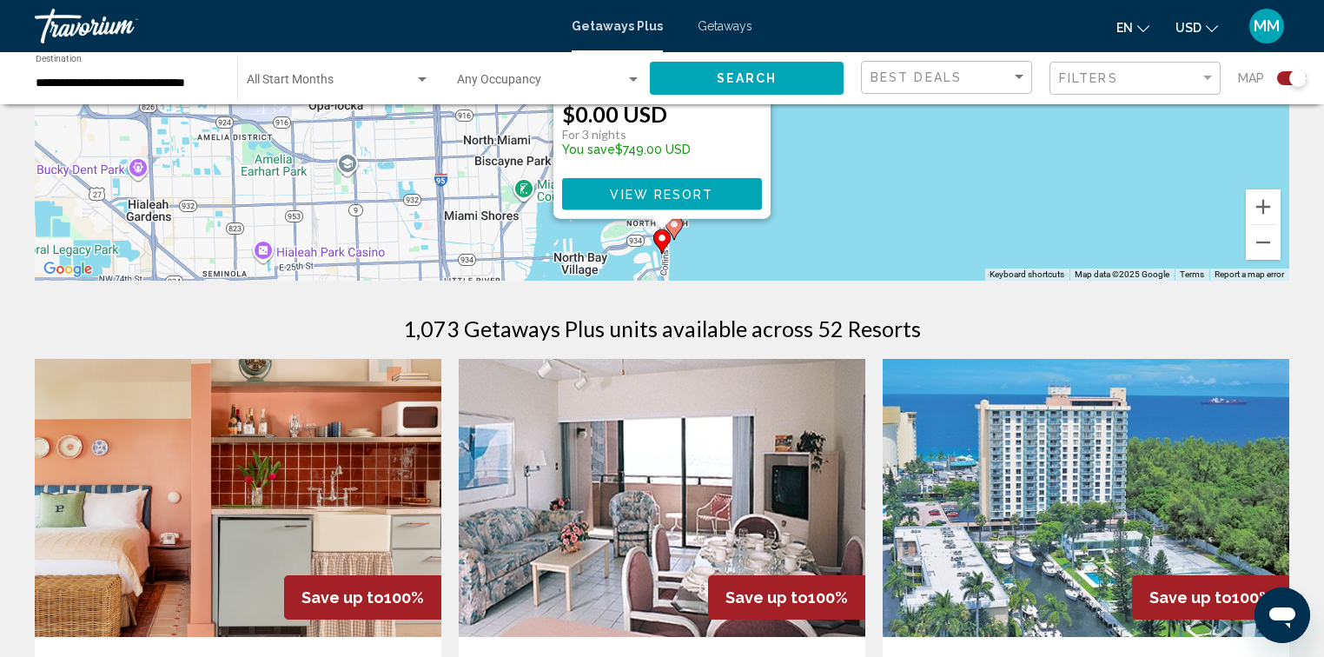
scroll to position [139, 0]
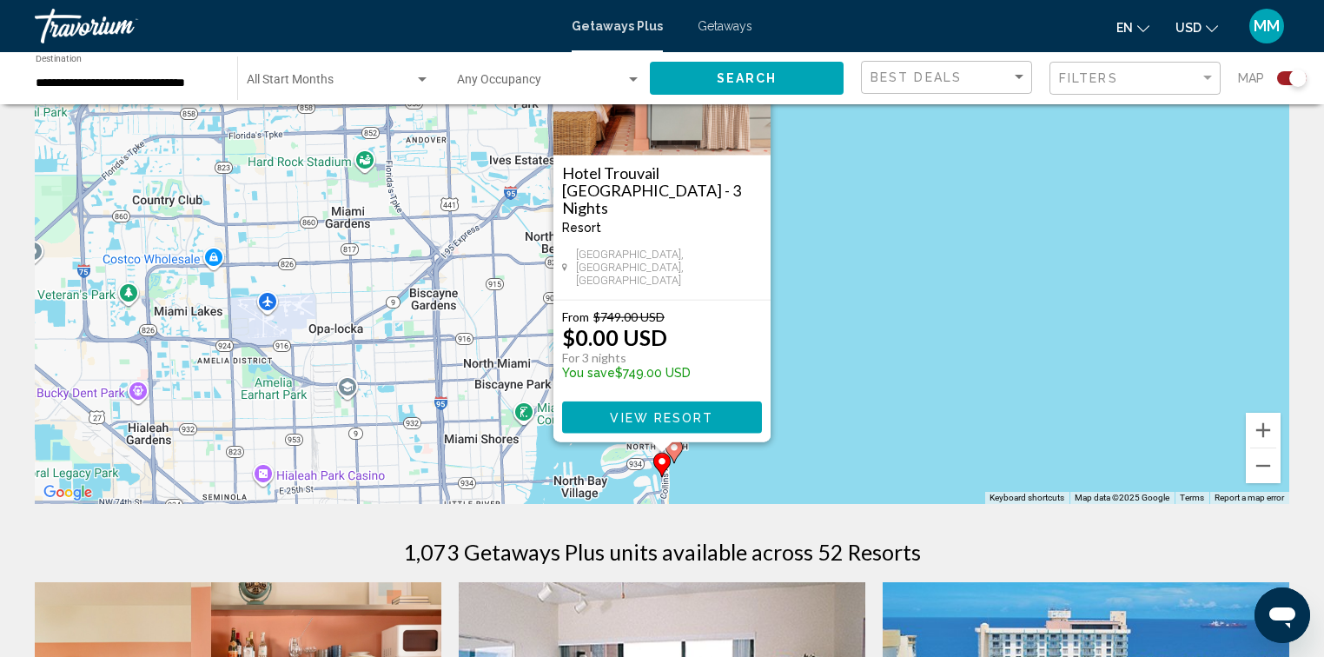
click at [834, 373] on div "To navigate, press the arrow keys. To activate drag with keyboard, press Alt + …" at bounding box center [662, 243] width 1254 height 521
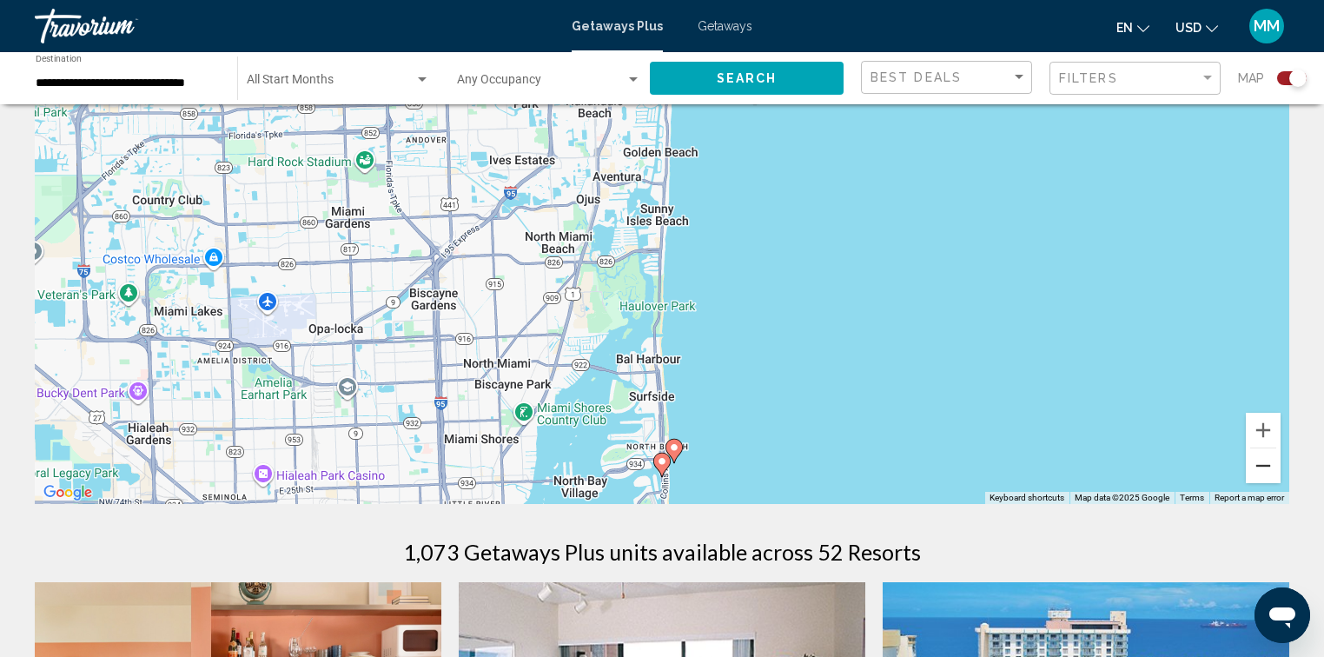
click at [1256, 470] on button "Zoom out" at bounding box center [1263, 465] width 35 height 35
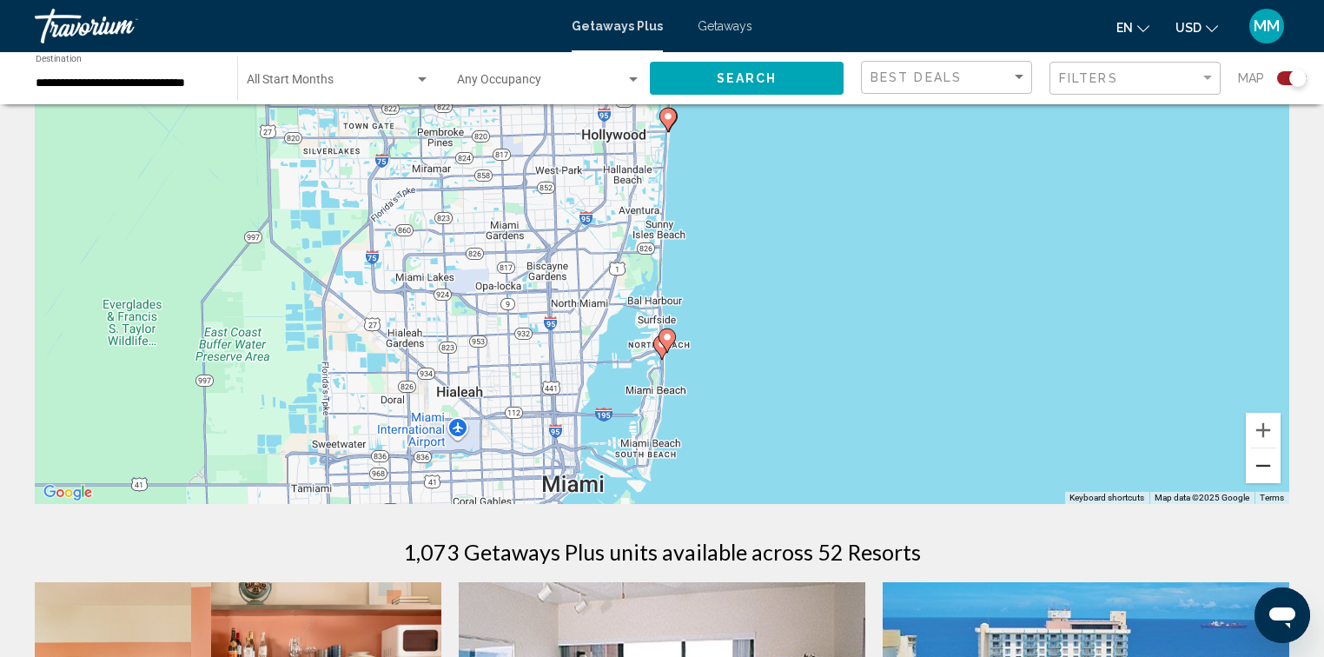
click at [1256, 470] on button "Zoom out" at bounding box center [1263, 465] width 35 height 35
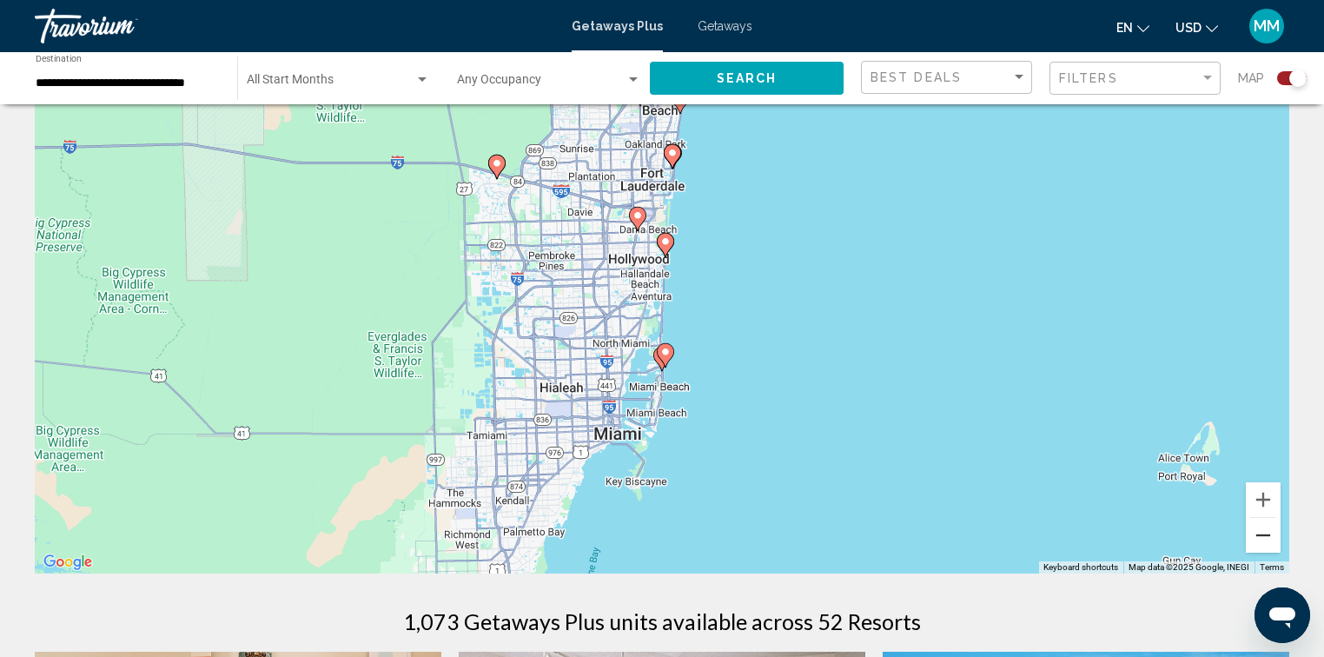
scroll to position [69, 0]
click at [1112, 89] on div "Filters" at bounding box center [1137, 79] width 156 height 32
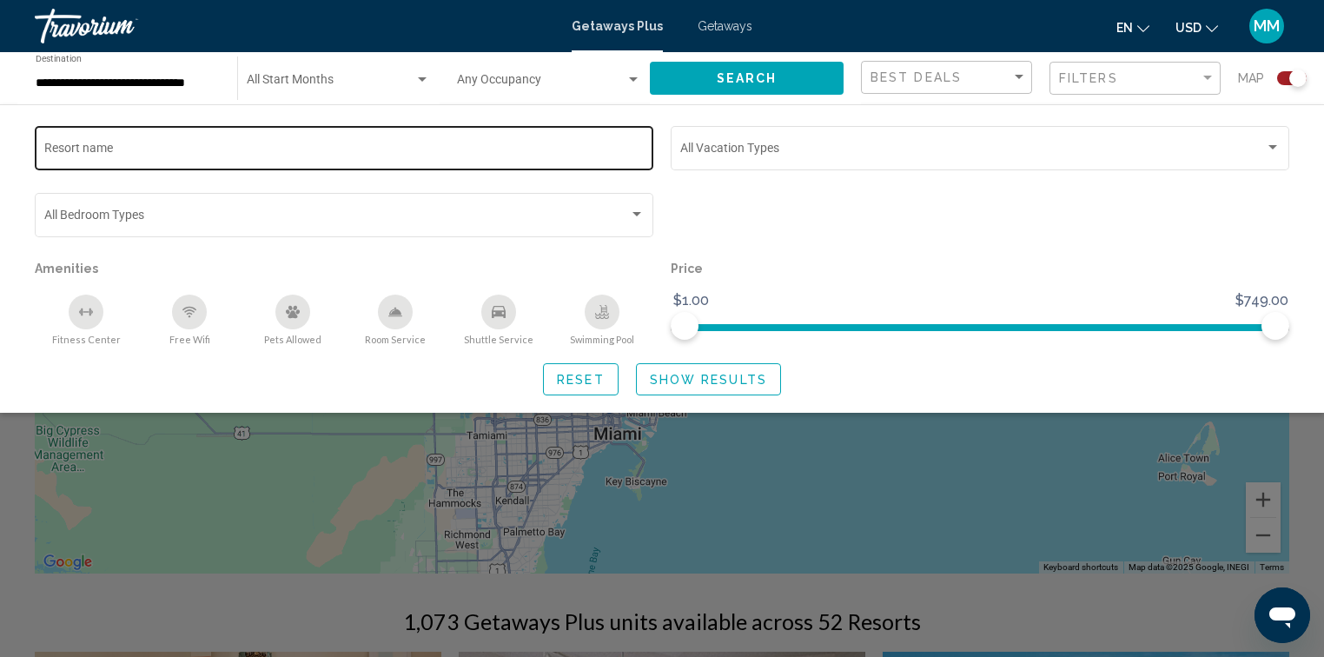
click at [298, 164] on div "Resort name" at bounding box center [344, 146] width 600 height 48
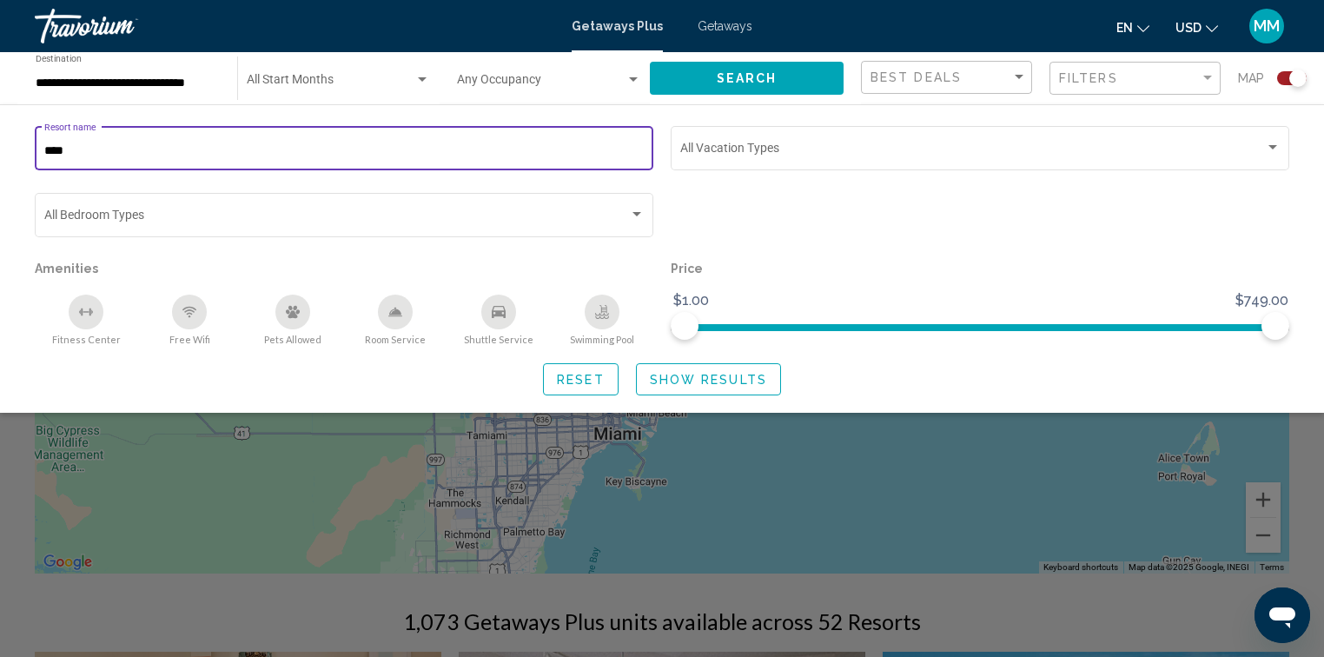
type input "****"
click at [688, 390] on button "Show Results" at bounding box center [708, 379] width 145 height 32
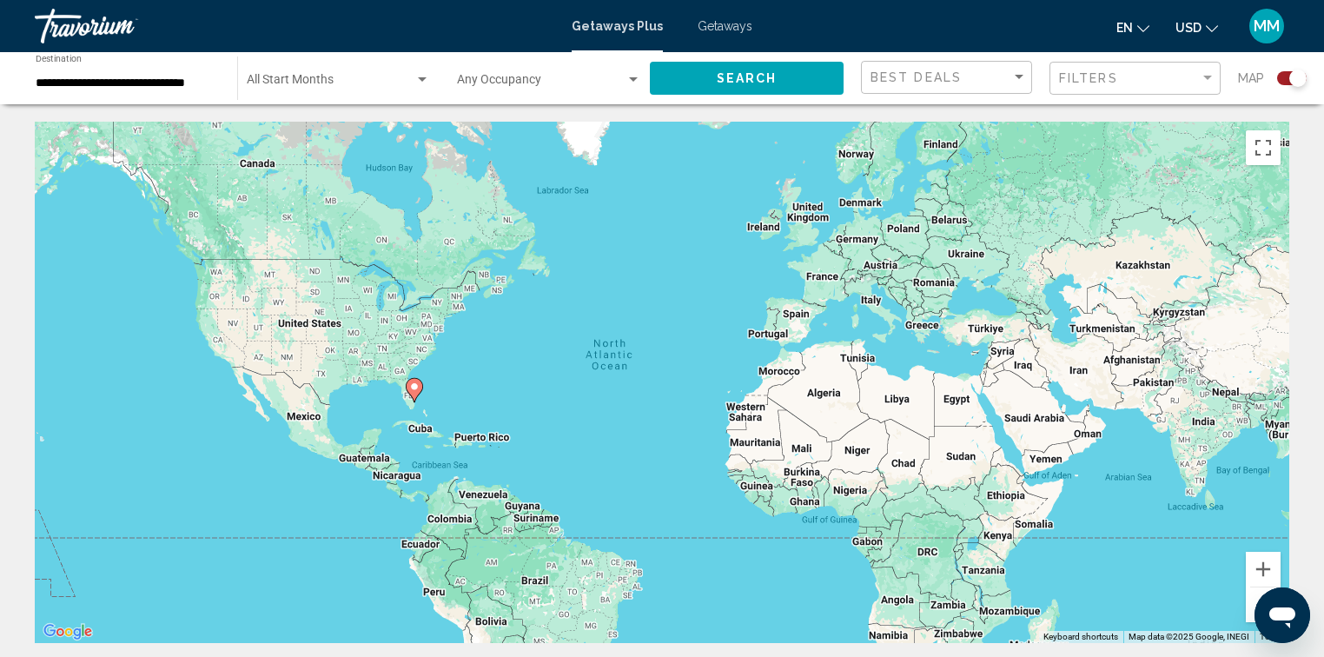
click at [409, 389] on icon "Main content" at bounding box center [415, 390] width 16 height 23
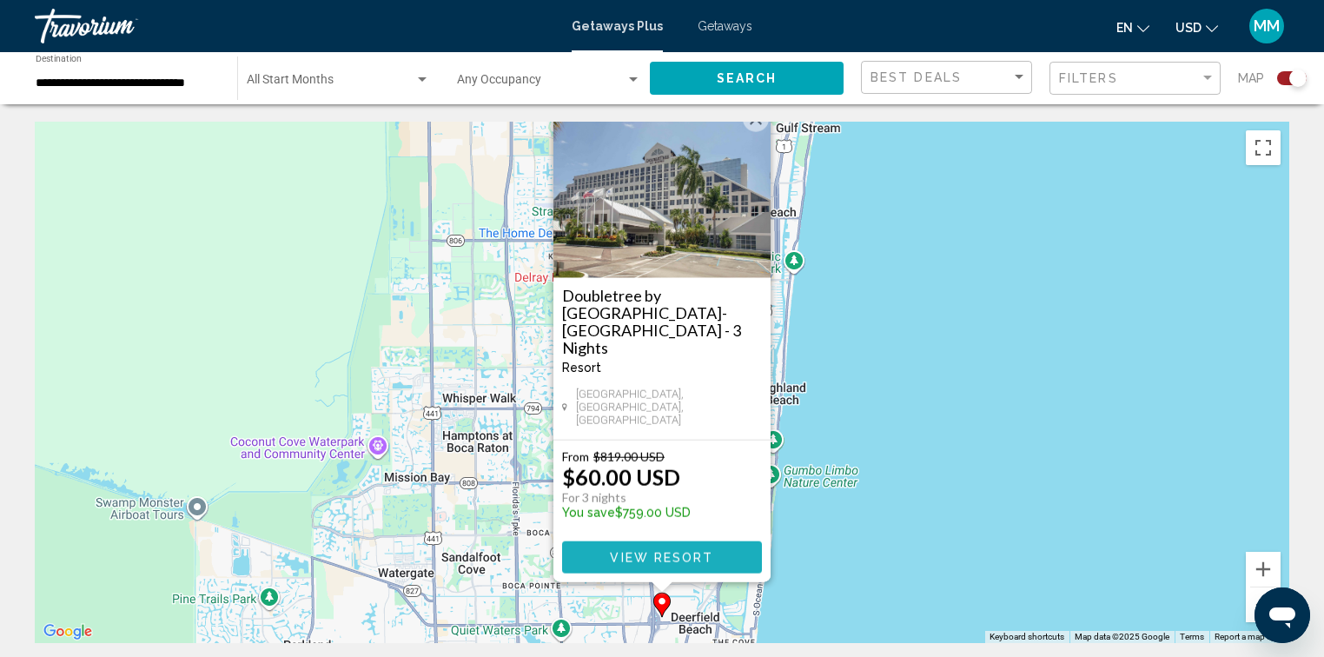
click at [655, 553] on span "View Resort" at bounding box center [661, 558] width 103 height 14
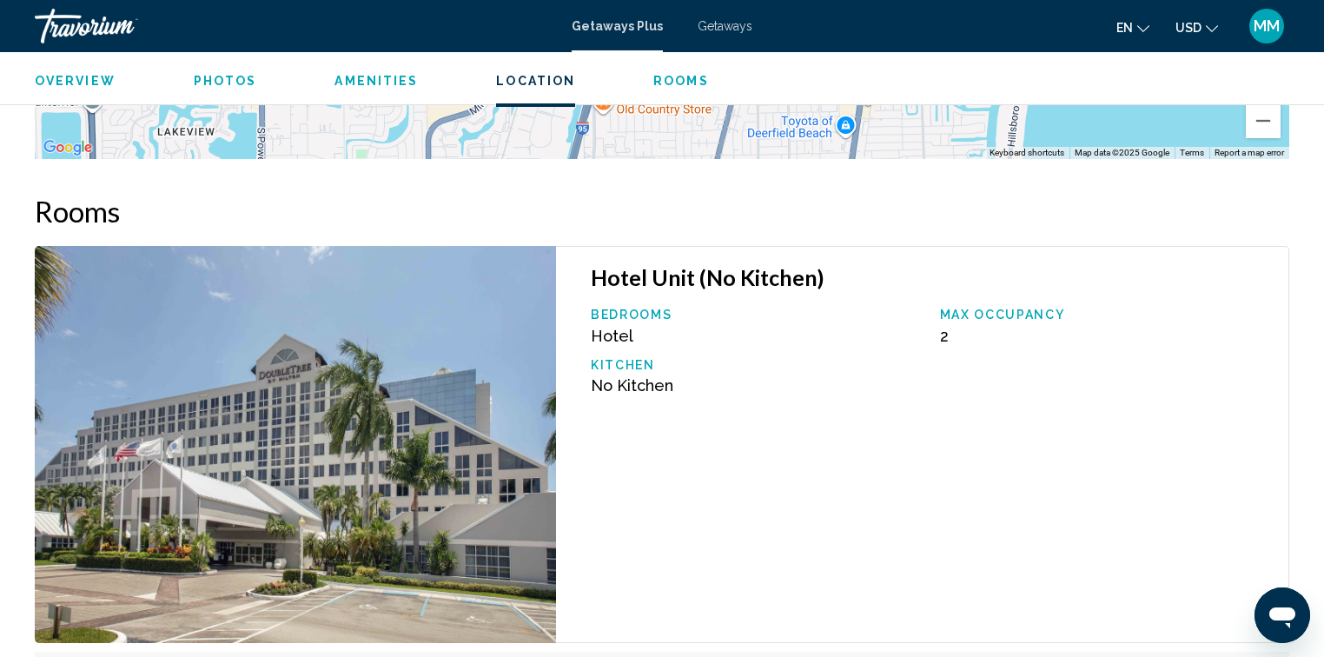
scroll to position [2866, 0]
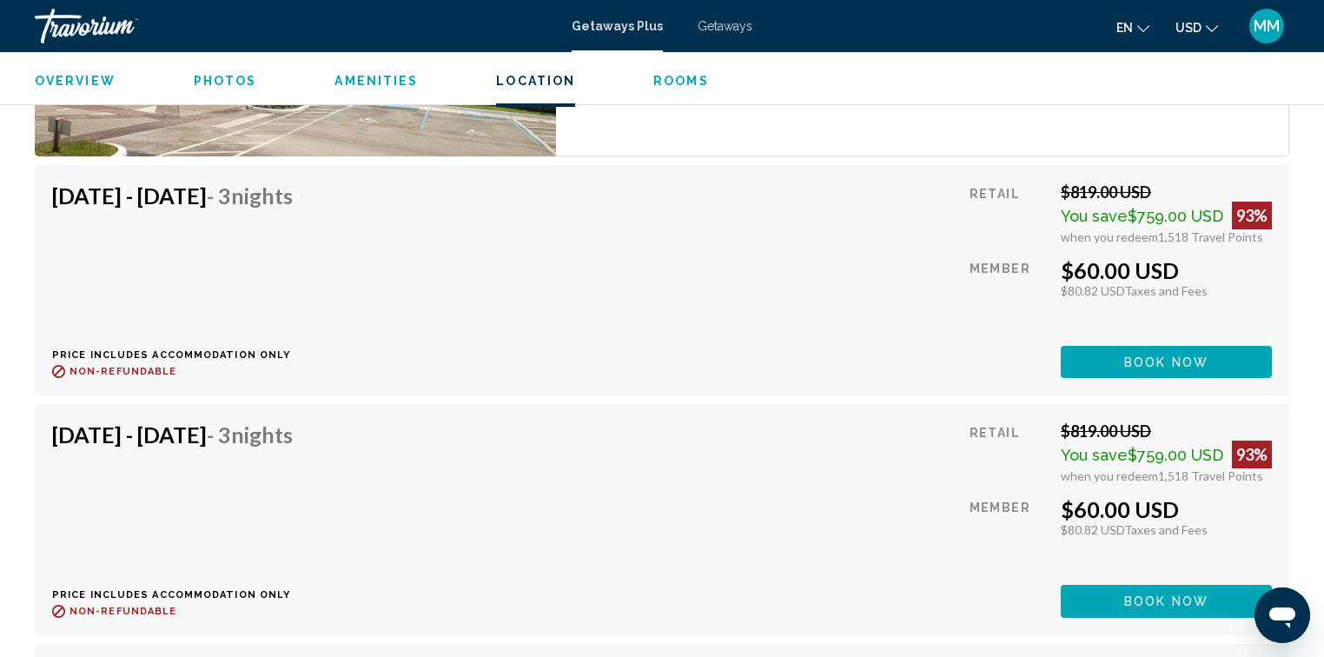
click at [1169, 365] on span "Book now" at bounding box center [1166, 362] width 84 height 14
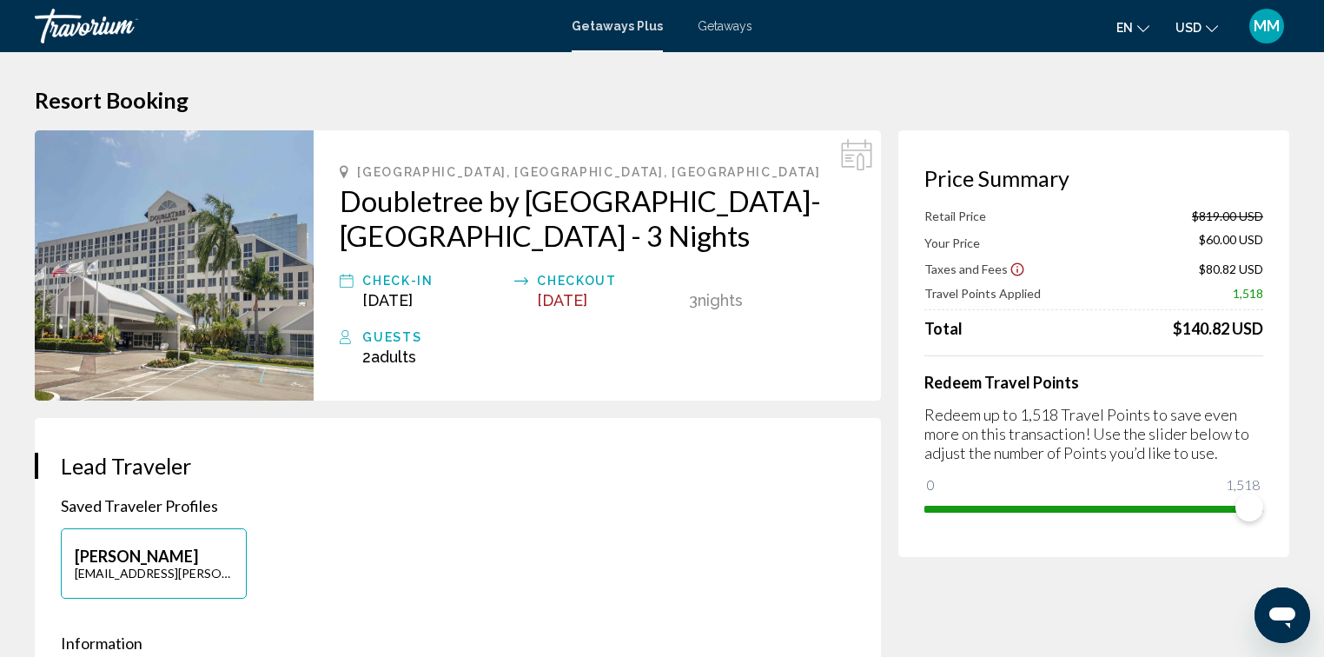
click at [724, 22] on span "Getaways" at bounding box center [724, 26] width 55 height 14
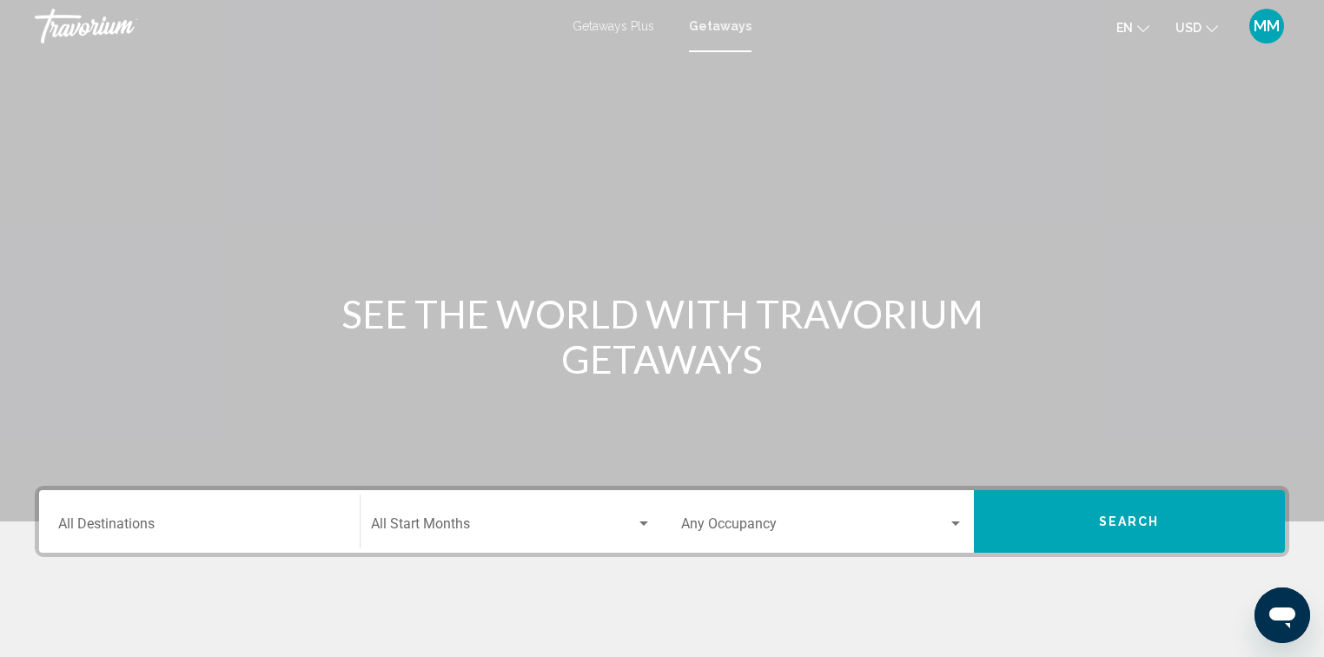
click at [119, 537] on div "Destination All Destinations" at bounding box center [199, 521] width 282 height 55
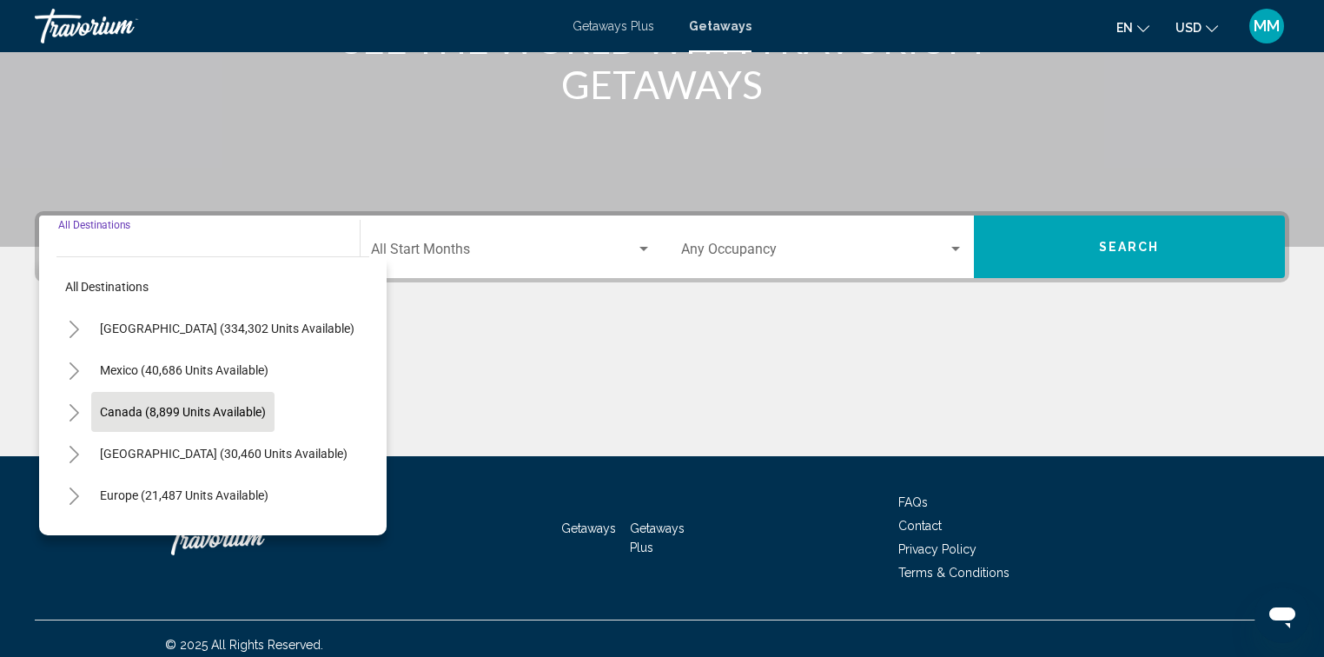
scroll to position [286, 0]
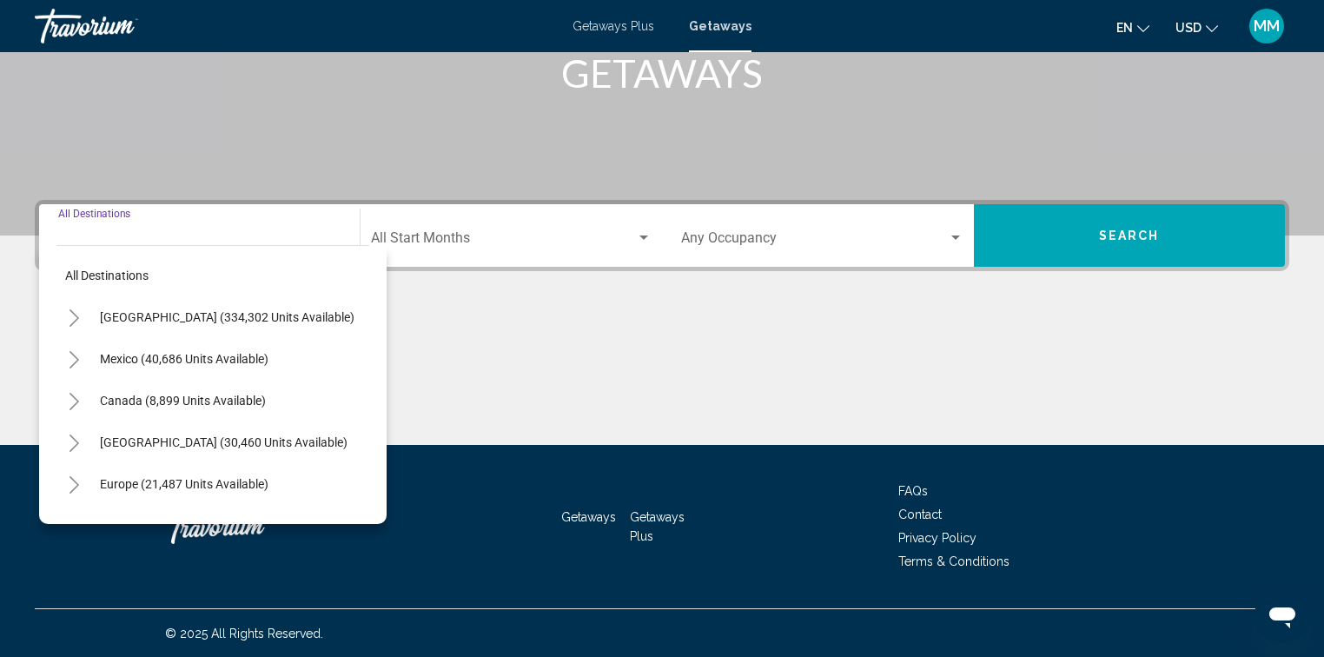
click at [69, 317] on icon "Toggle United States (334,302 units available)" at bounding box center [74, 317] width 13 height 17
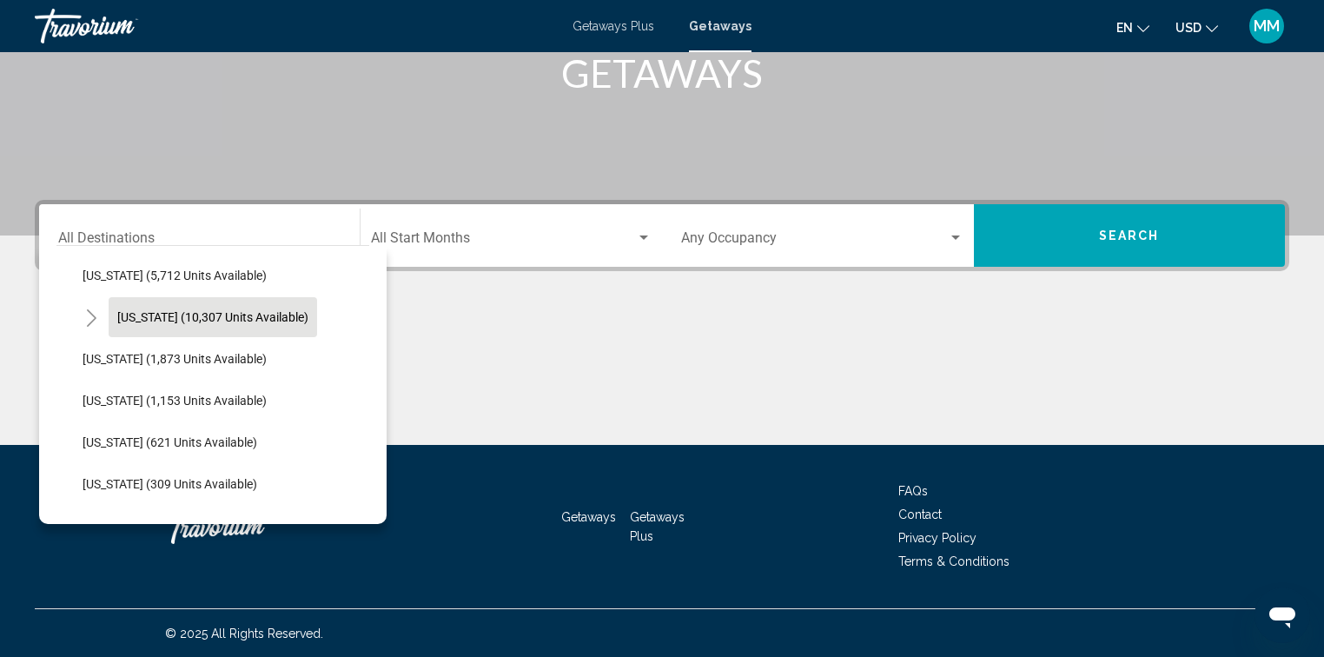
scroll to position [347, 0]
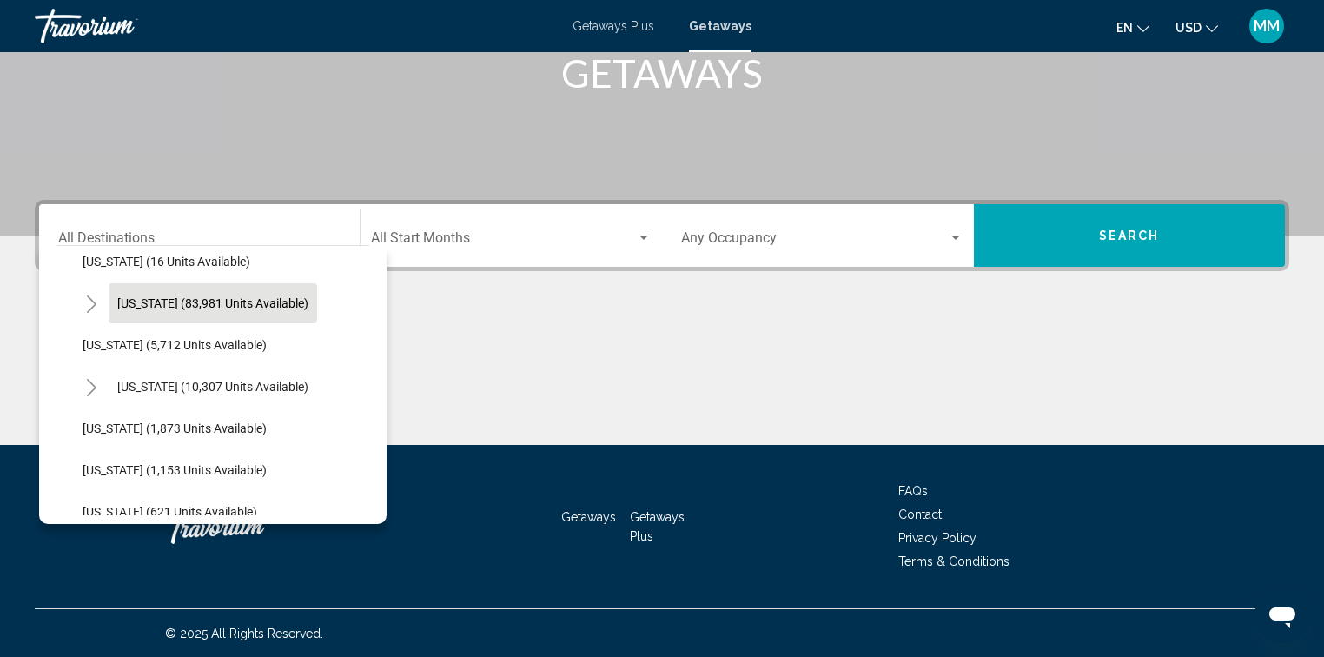
click at [139, 301] on span "[US_STATE] (83,981 units available)" at bounding box center [212, 303] width 191 height 14
type input "**********"
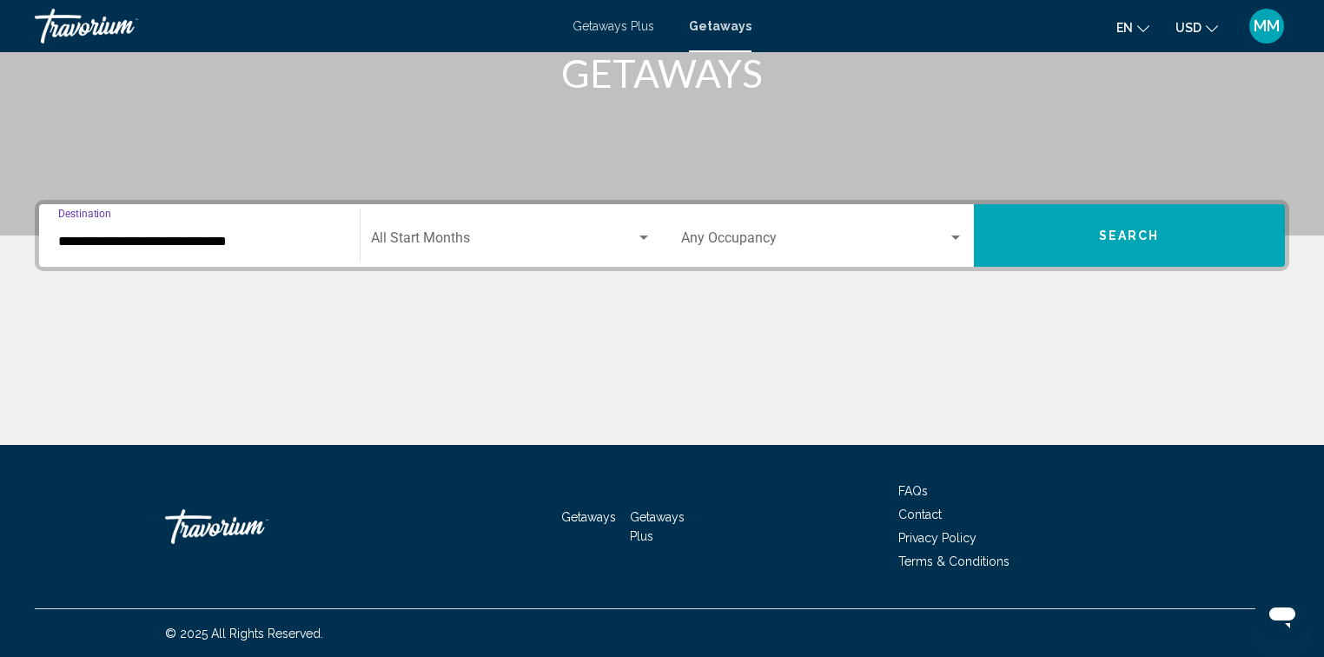
click at [440, 235] on span "Search widget" at bounding box center [504, 242] width 266 height 16
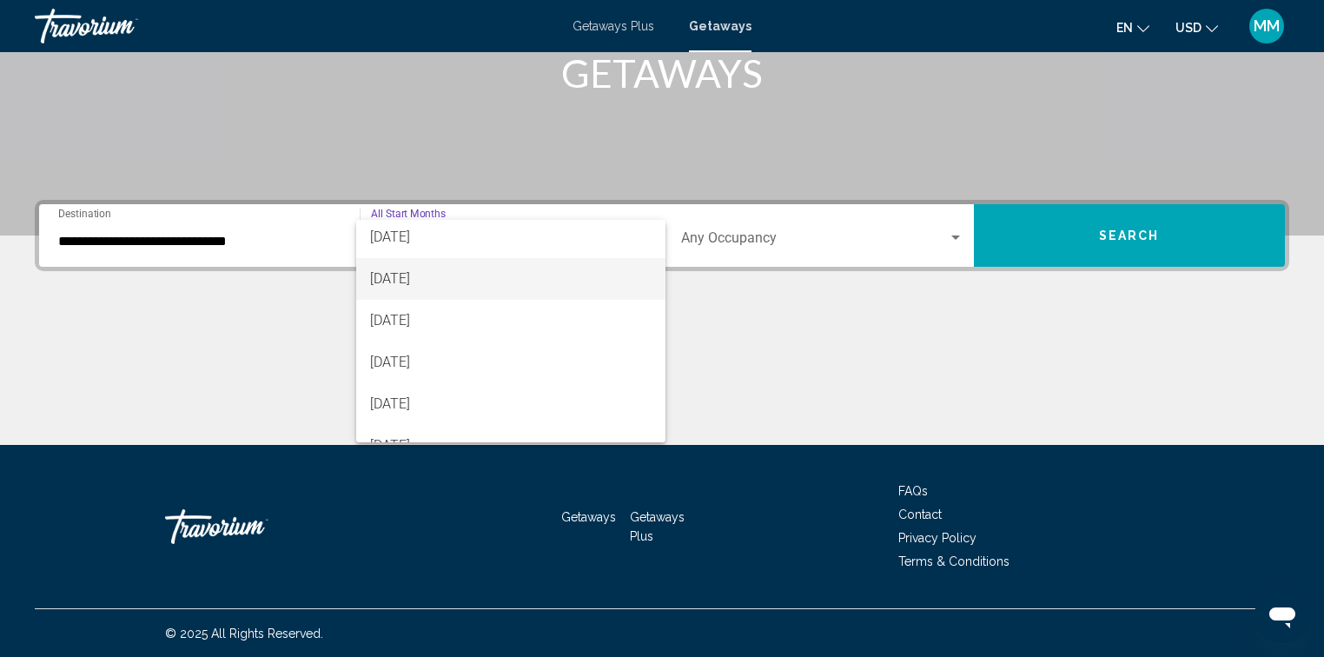
scroll to position [69, 0]
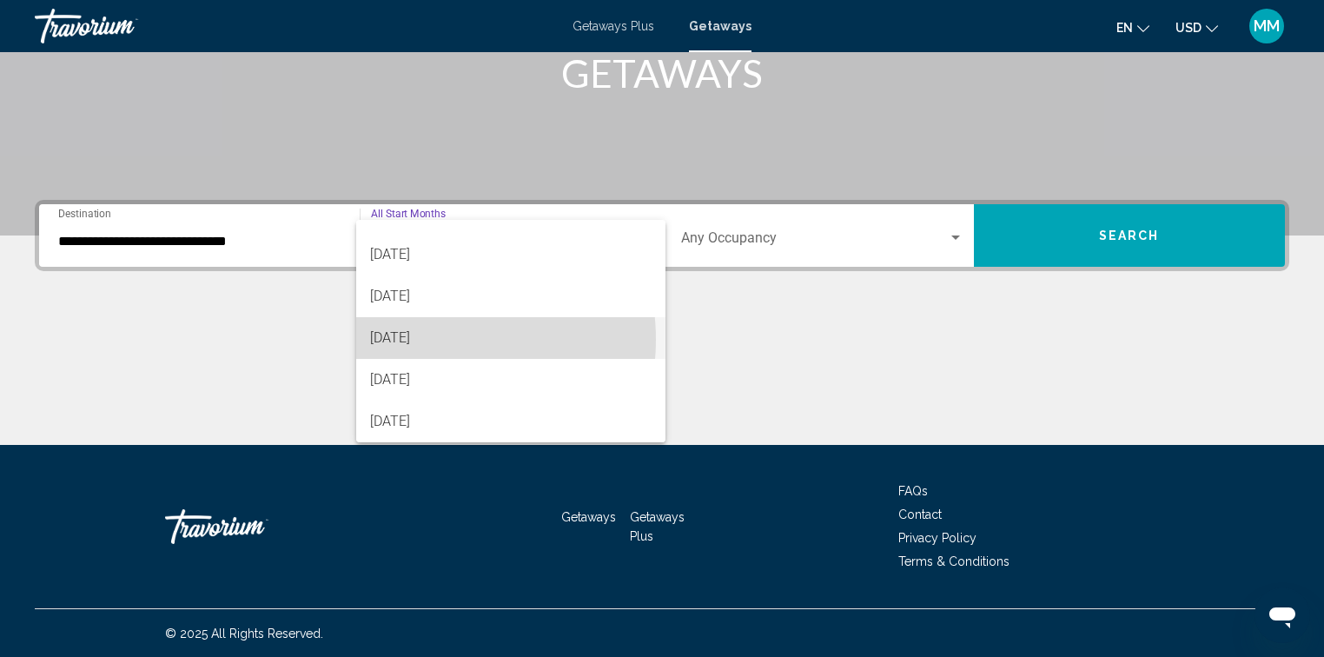
click at [421, 340] on span "[DATE]" at bounding box center [510, 338] width 281 height 42
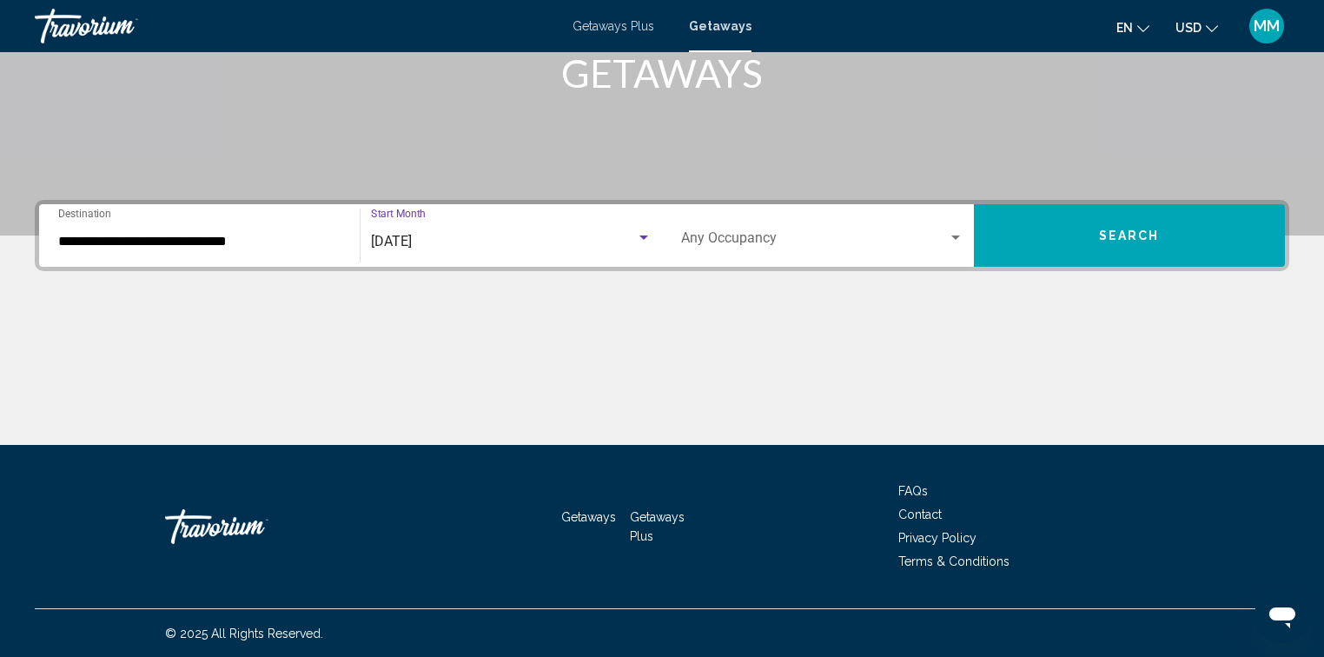
click at [1084, 243] on button "Search" at bounding box center [1130, 235] width 312 height 63
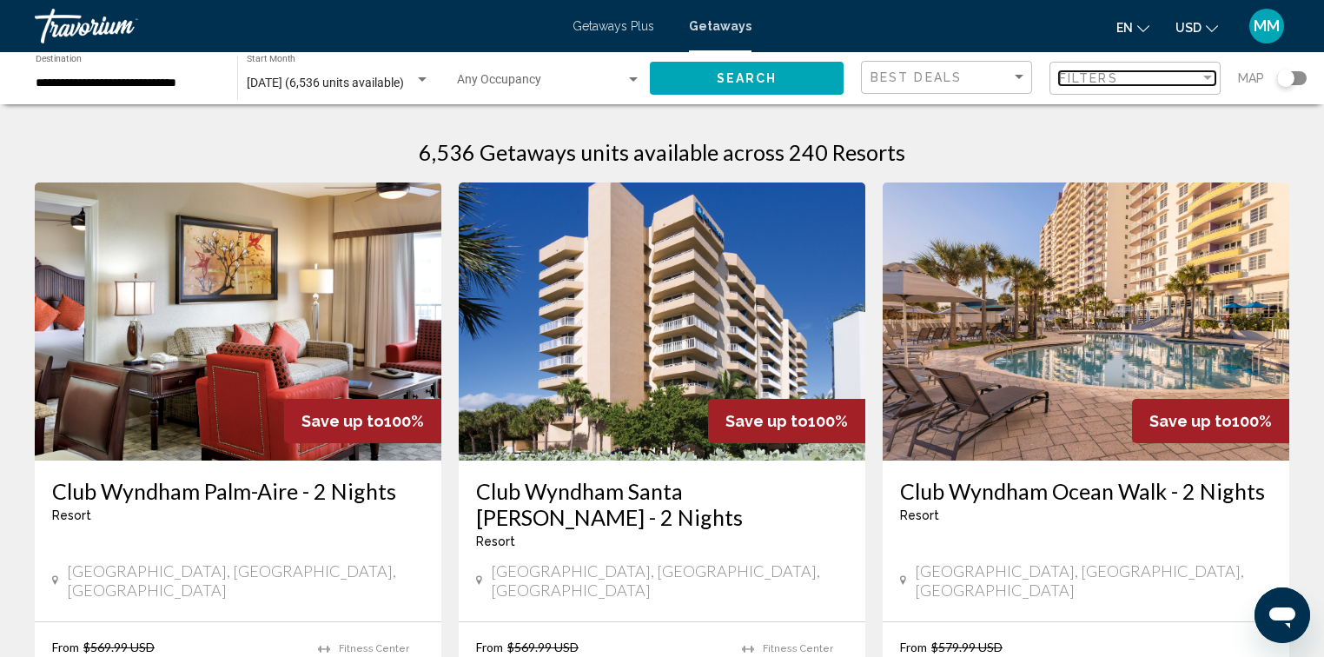
click at [1128, 72] on div "Filters" at bounding box center [1129, 78] width 141 height 14
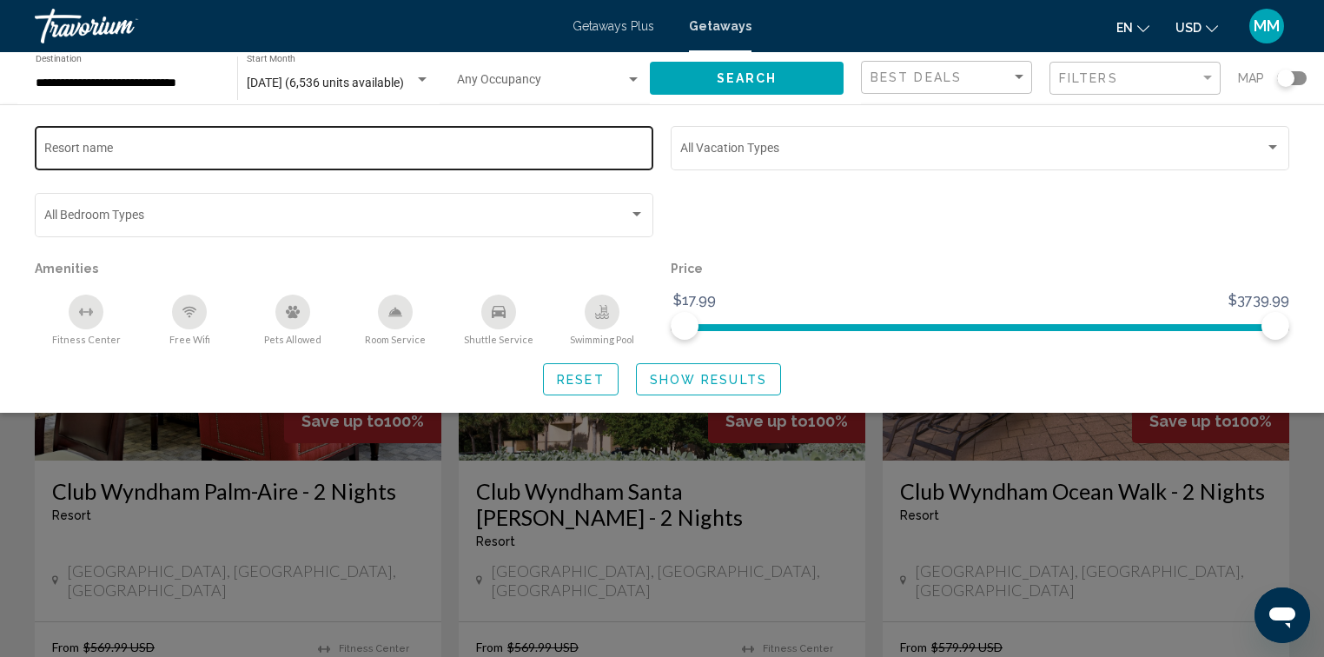
click at [358, 138] on div "Resort name" at bounding box center [344, 146] width 600 height 48
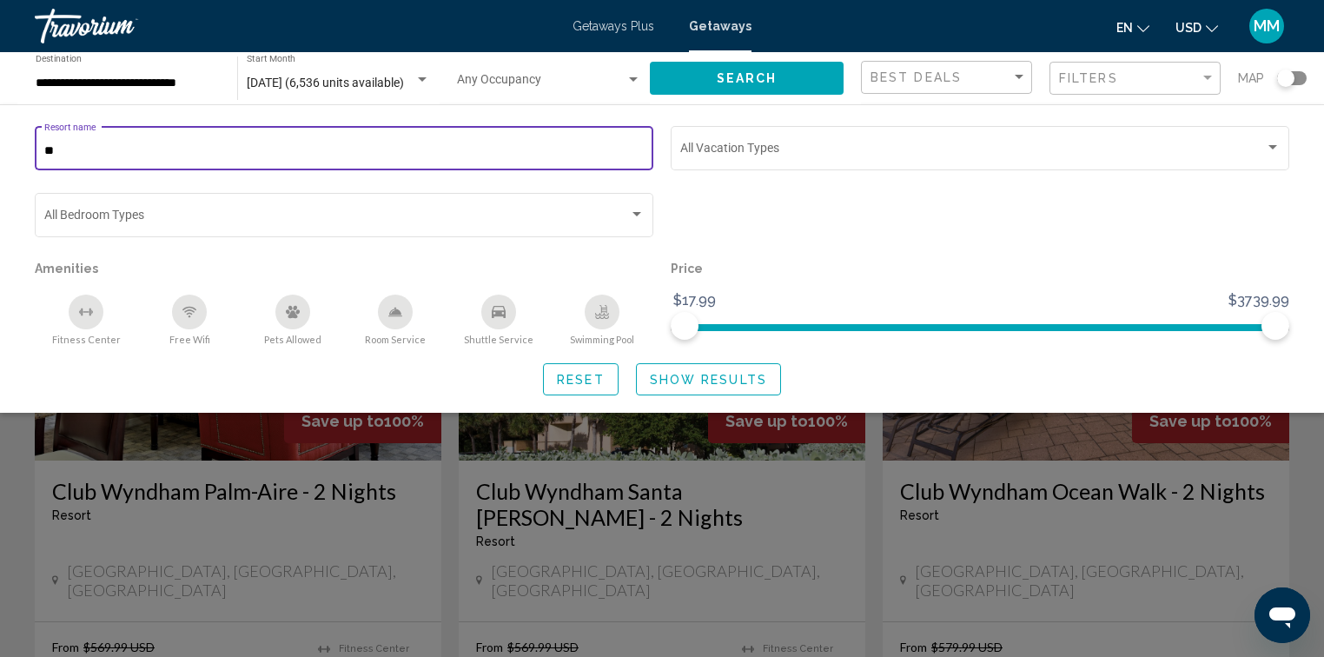
type input "*"
type input "******"
click at [683, 375] on span "Show Results" at bounding box center [708, 380] width 117 height 14
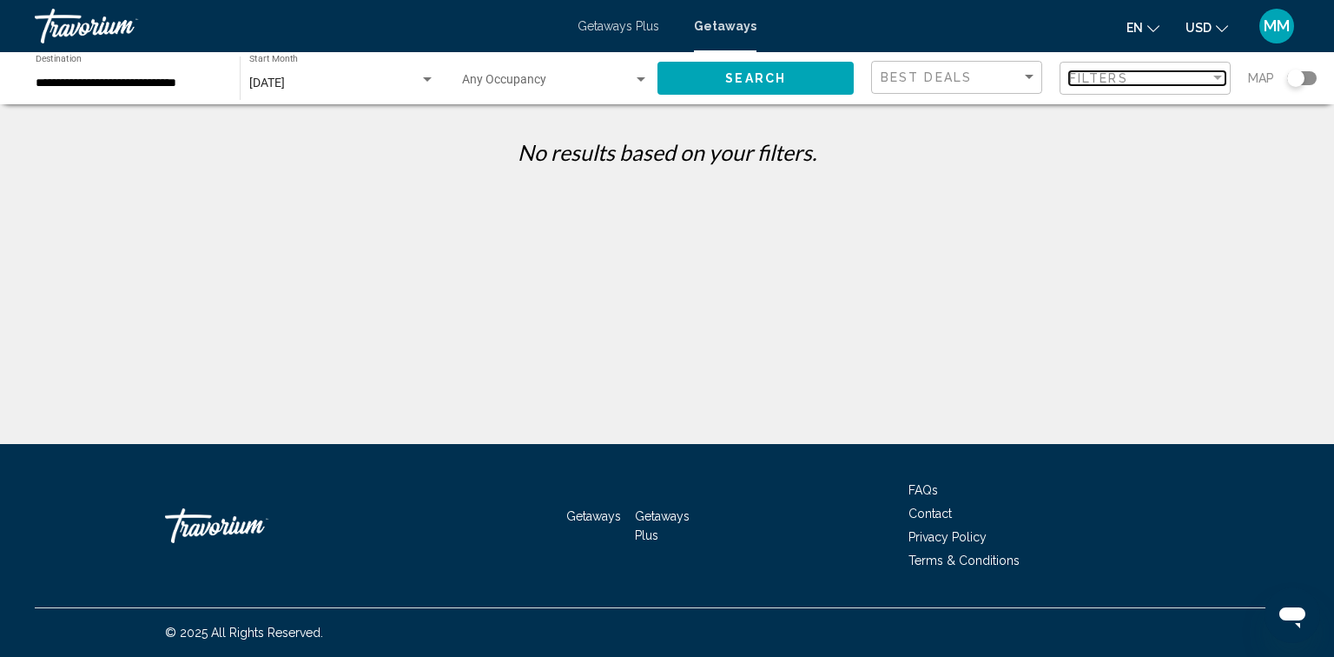
click at [1144, 79] on div "Filters" at bounding box center [1139, 78] width 141 height 14
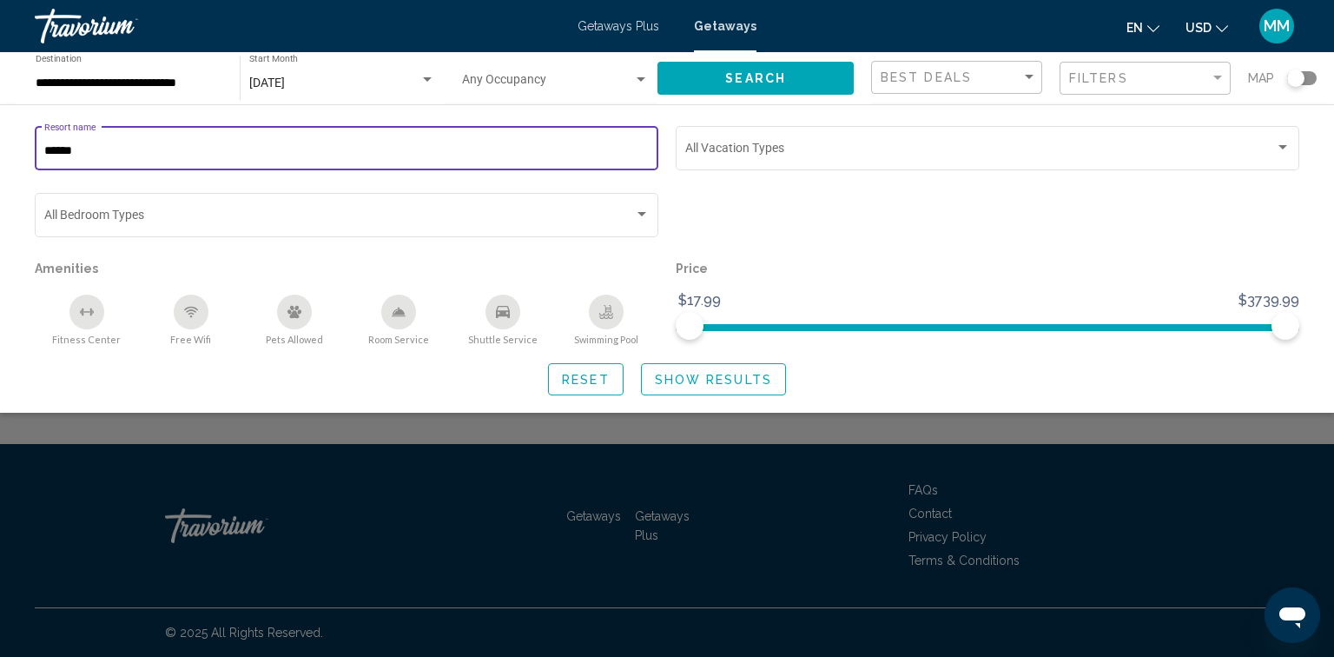
drag, startPoint x: 89, startPoint y: 153, endPoint x: 24, endPoint y: 151, distance: 65.2
click at [24, 151] on div "****** Resort name Vacation Types All Vacation Types Bedroom Types All Bedroom …" at bounding box center [667, 258] width 1334 height 273
type input "****"
click at [684, 382] on span "Show Results" at bounding box center [713, 380] width 117 height 14
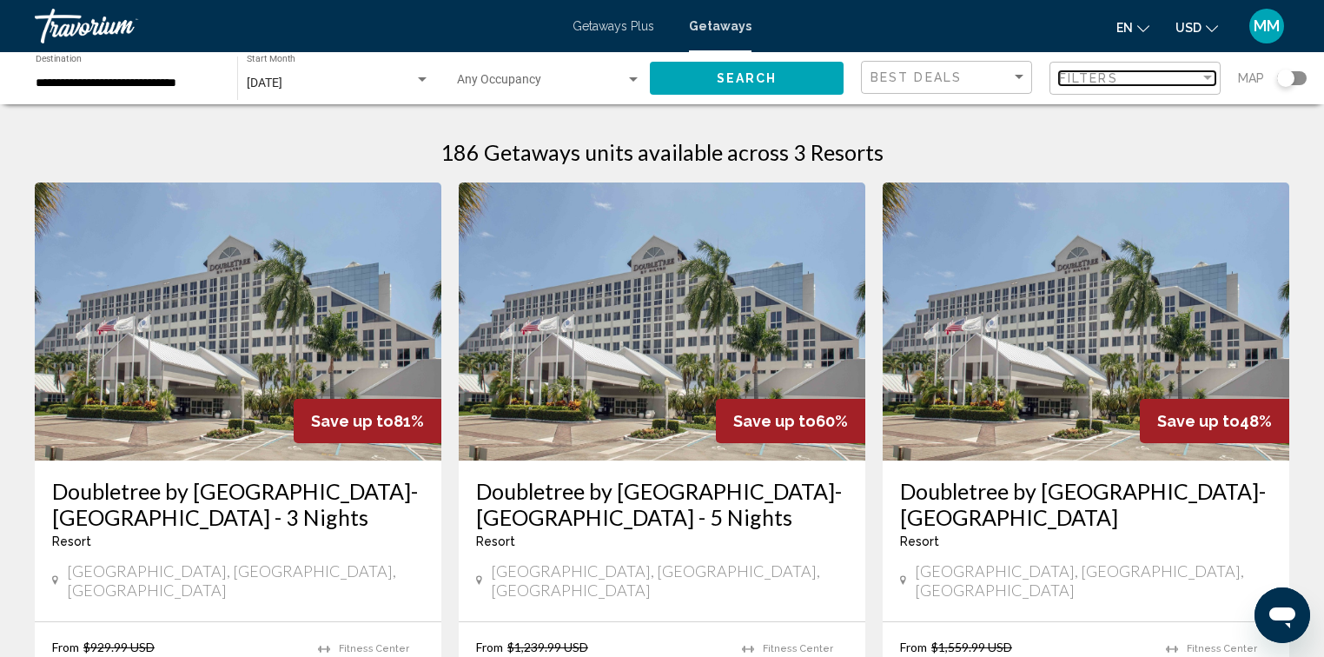
click at [1092, 72] on span "Filters" at bounding box center [1088, 78] width 59 height 14
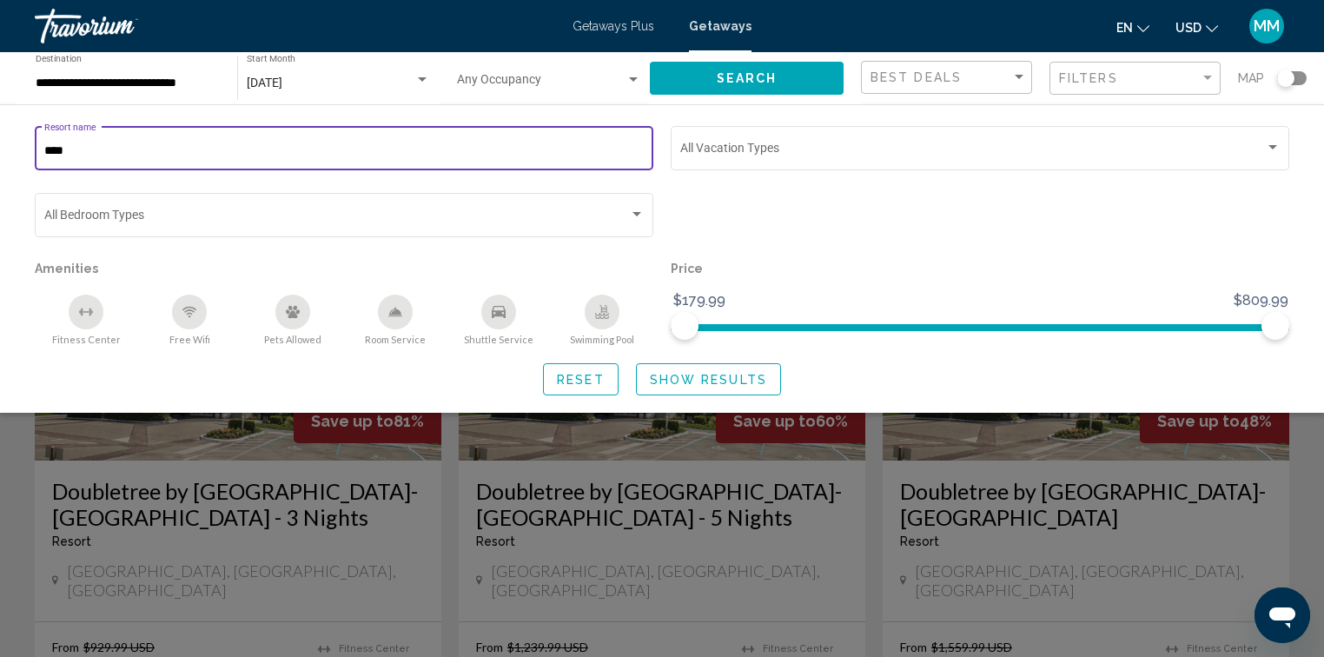
drag, startPoint x: 168, startPoint y: 151, endPoint x: 31, endPoint y: 152, distance: 136.4
click at [31, 152] on div "**** Resort name" at bounding box center [344, 155] width 636 height 67
type input "*****"
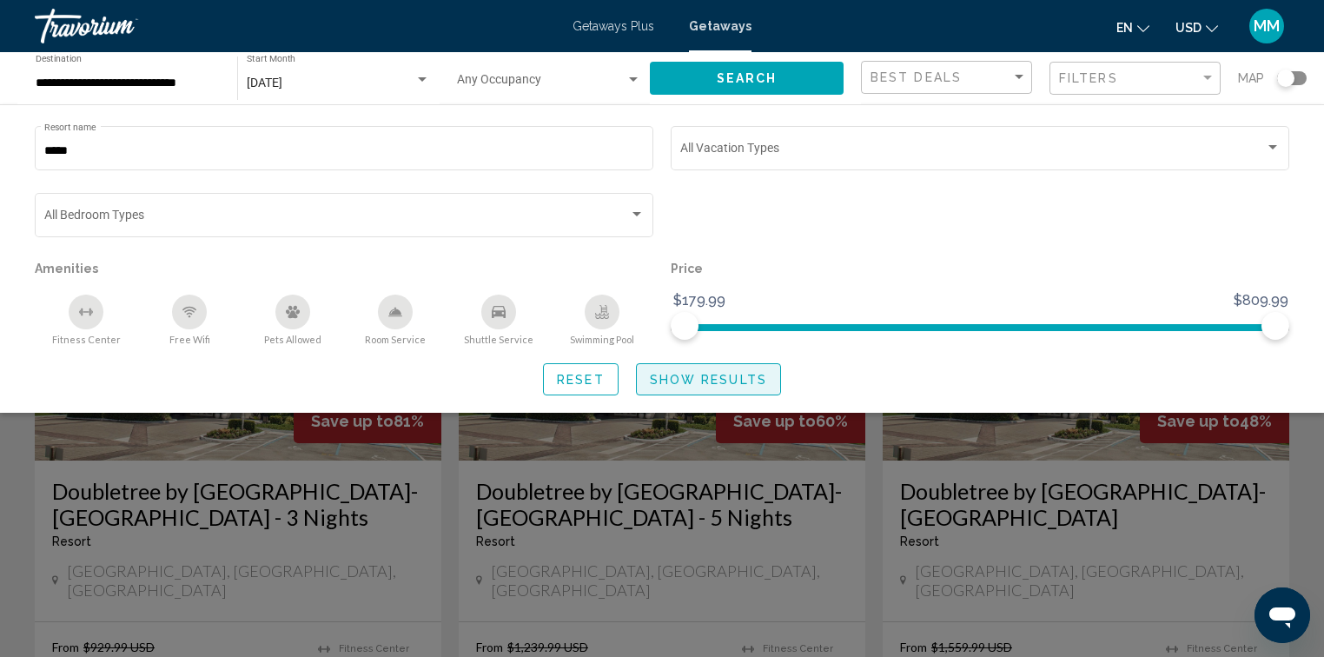
click at [701, 375] on span "Show Results" at bounding box center [708, 380] width 117 height 14
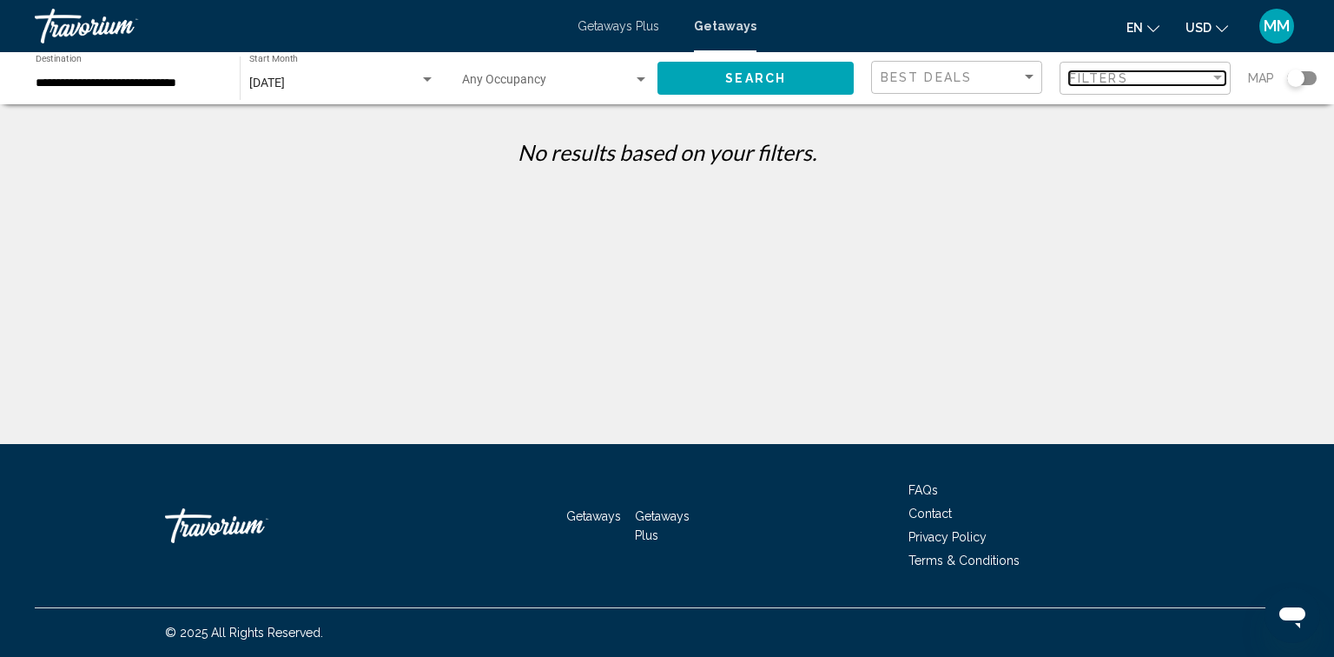
click at [1142, 80] on div "Filters" at bounding box center [1139, 78] width 141 height 14
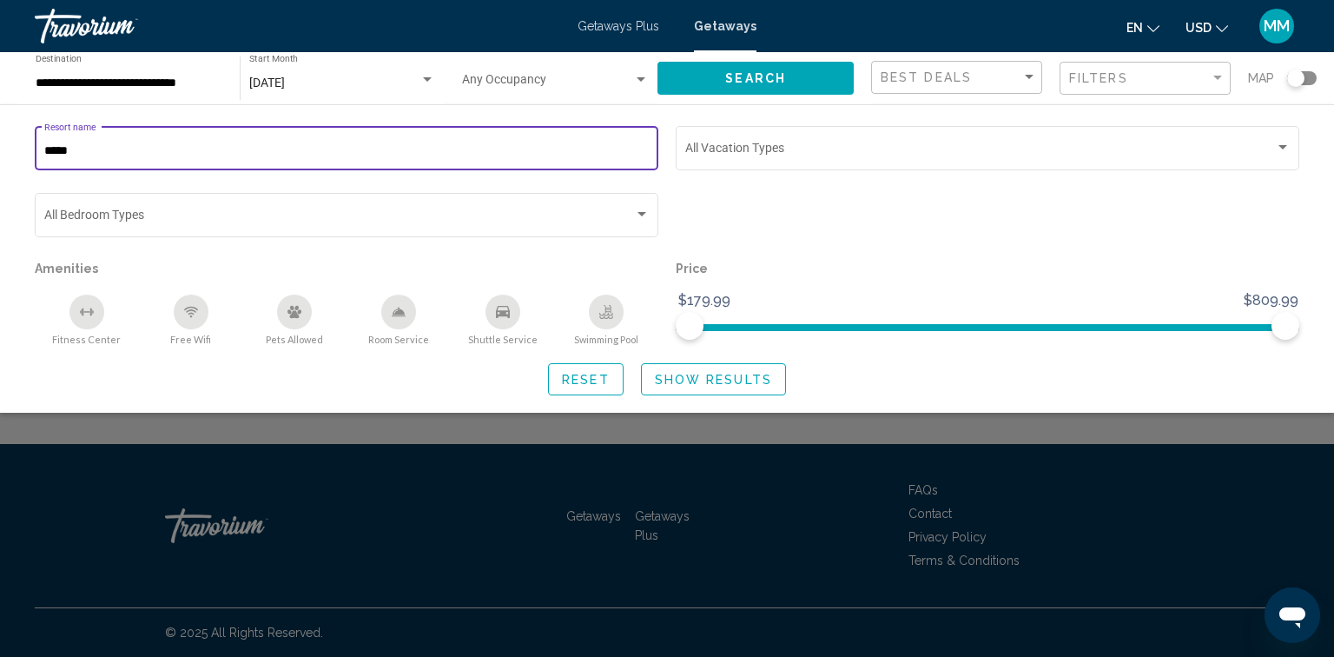
drag, startPoint x: 96, startPoint y: 156, endPoint x: 30, endPoint y: 158, distance: 66.0
click at [30, 158] on div "***** Resort name" at bounding box center [346, 155] width 641 height 67
type input "****"
click at [737, 373] on span "Show Results" at bounding box center [713, 380] width 117 height 14
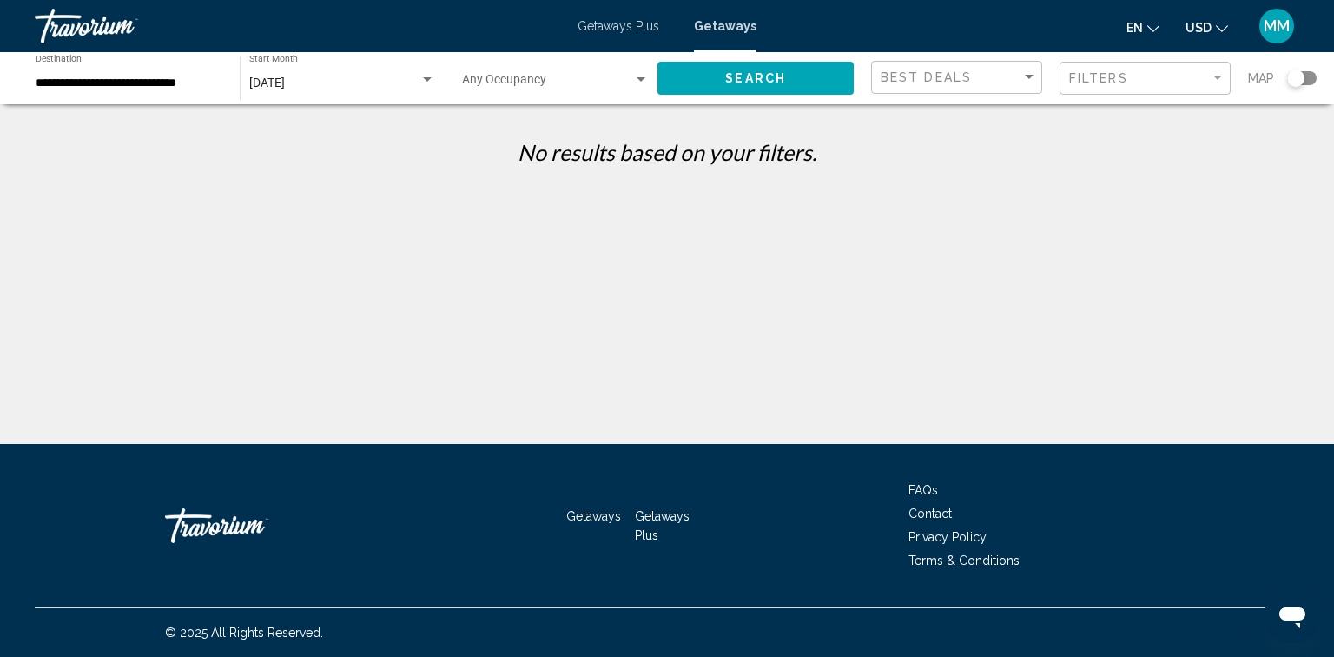
click at [1120, 65] on div "Filters" at bounding box center [1147, 79] width 156 height 32
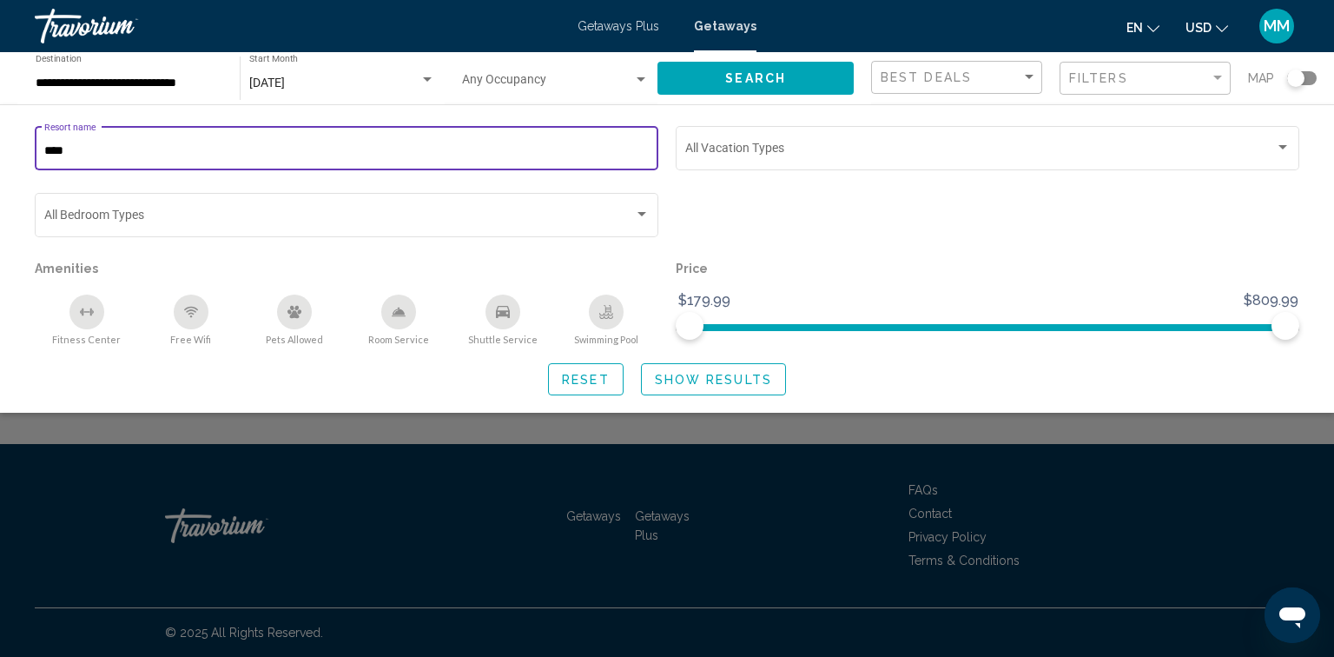
drag, startPoint x: 87, startPoint y: 153, endPoint x: 19, endPoint y: 153, distance: 67.8
click at [19, 153] on div "**** Resort name Vacation Types All Vacation Types Bedroom Types All Bedroom Ty…" at bounding box center [667, 258] width 1334 height 273
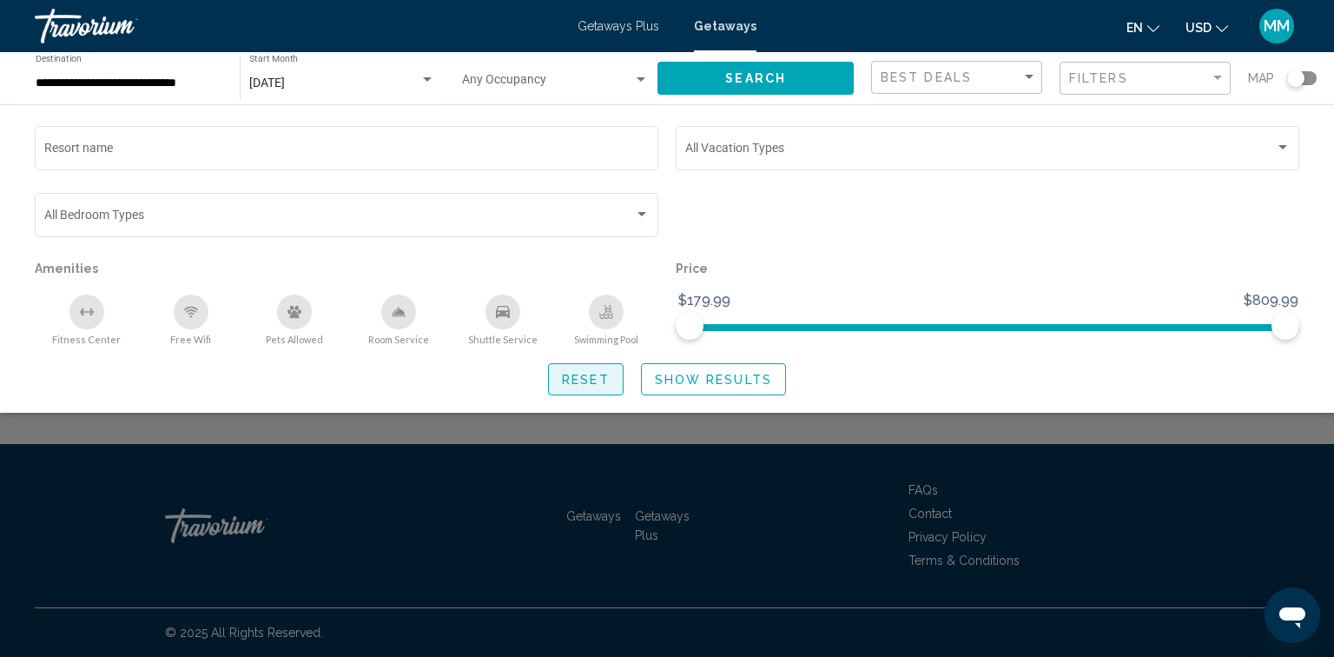
click at [570, 382] on span "Reset" at bounding box center [586, 380] width 48 height 14
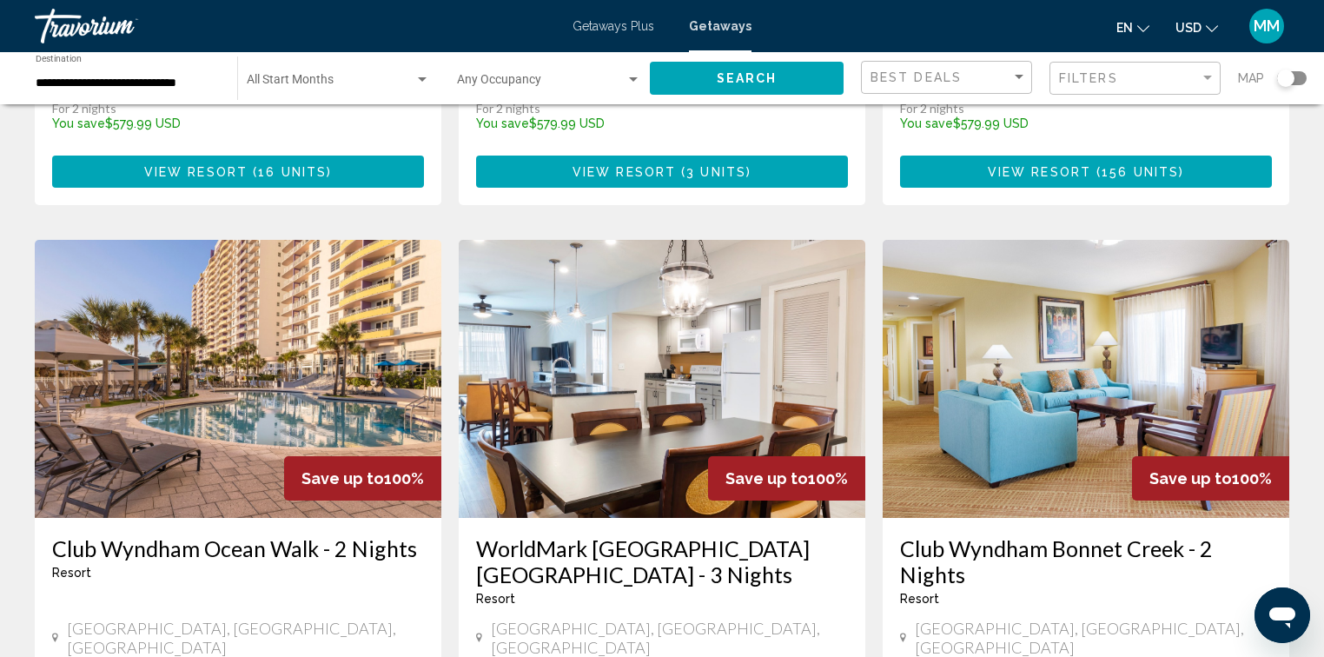
scroll to position [1789, 0]
